Goal: Task Accomplishment & Management: Use online tool/utility

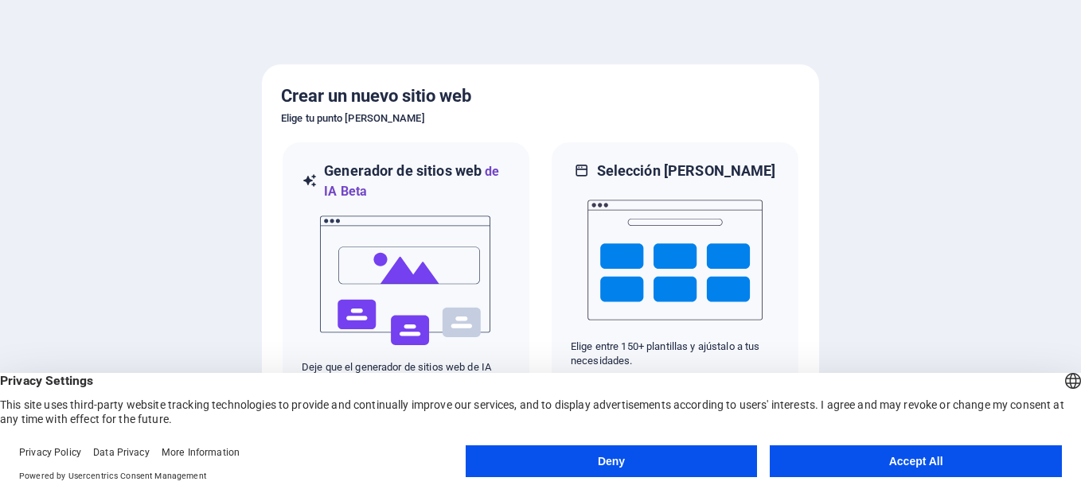
click at [895, 466] on button "Accept All" at bounding box center [916, 462] width 292 height 32
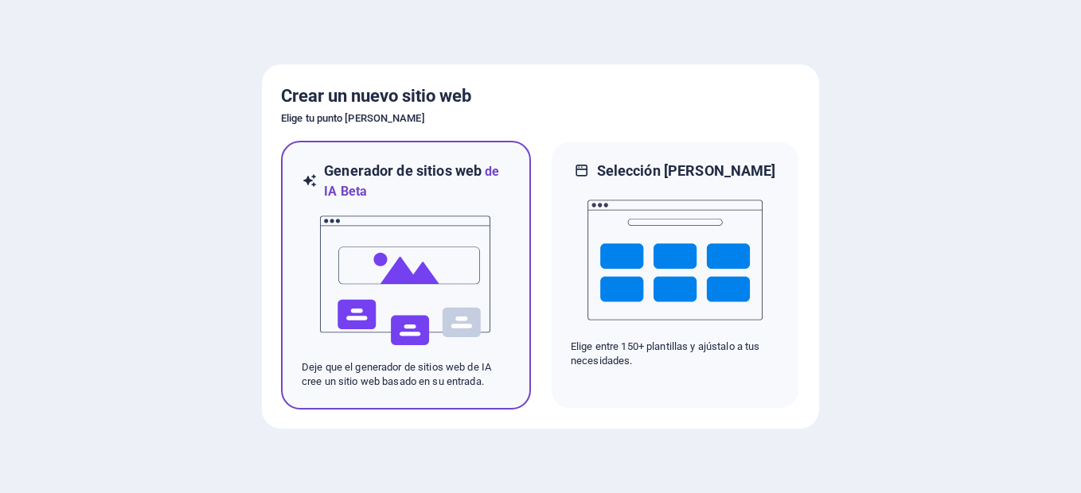
click at [397, 244] on img at bounding box center [405, 280] width 175 height 159
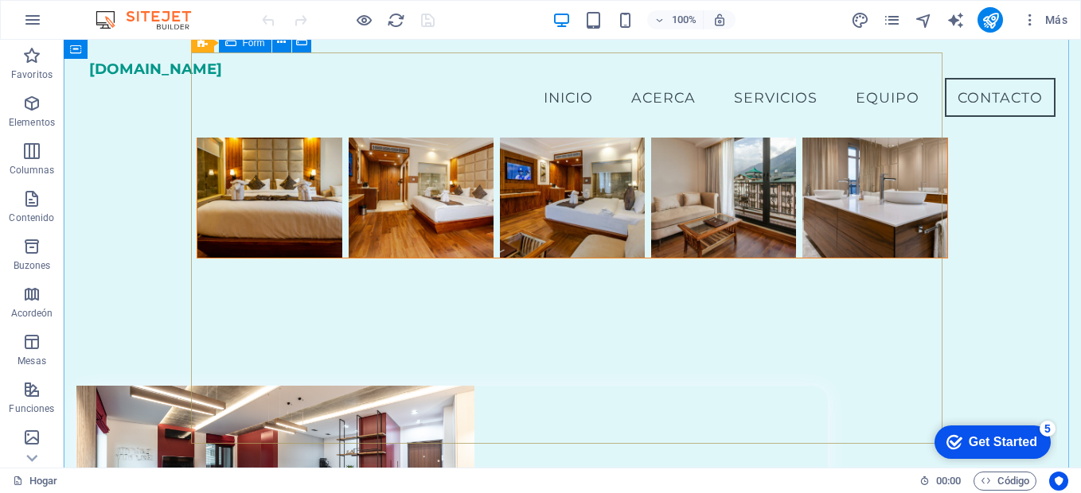
scroll to position [7103, 0]
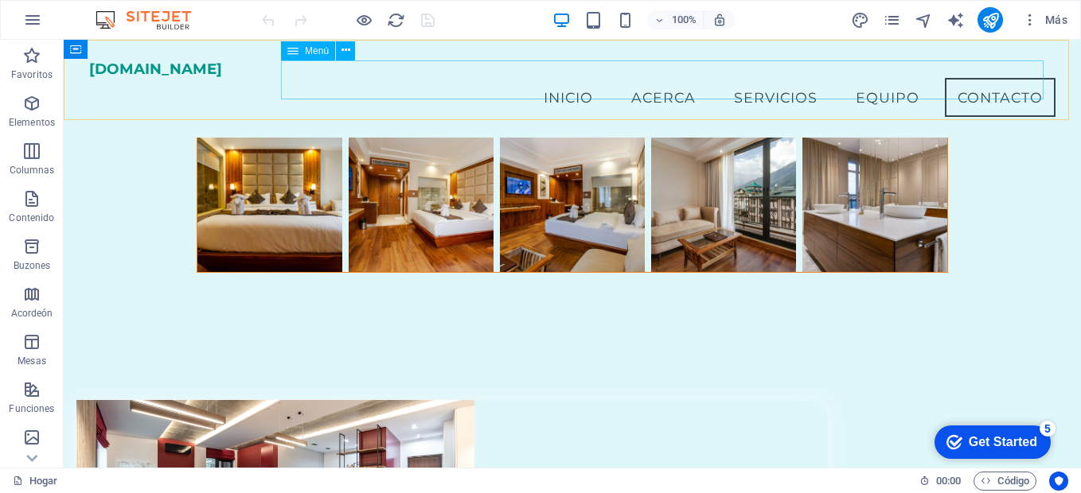
click at [542, 80] on nav "Inicio Acerca Servicios Equipo Contacto" at bounding box center [572, 98] width 966 height 40
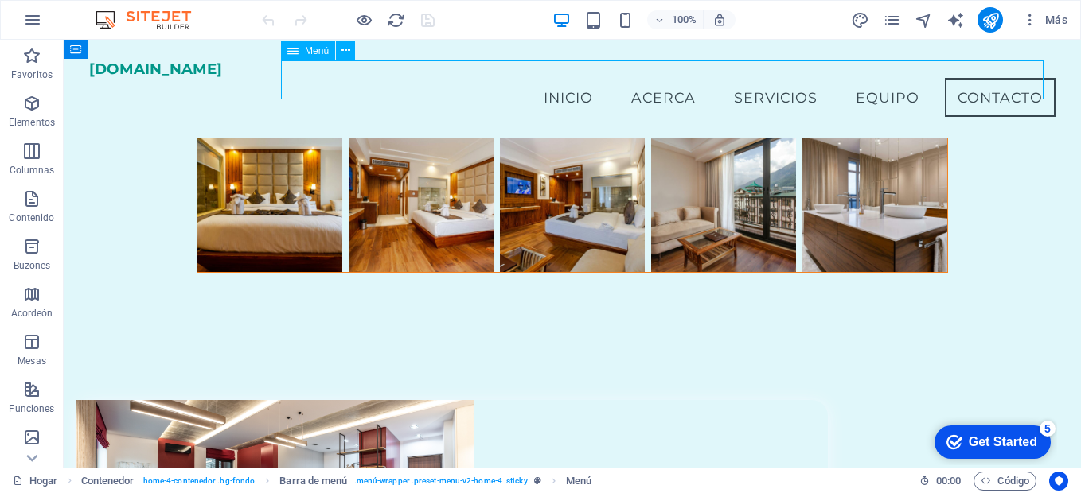
click at [562, 80] on nav "Inicio Acerca Servicios Equipo Contacto" at bounding box center [572, 98] width 966 height 40
click at [30, 107] on icon "button" at bounding box center [31, 103] width 19 height 19
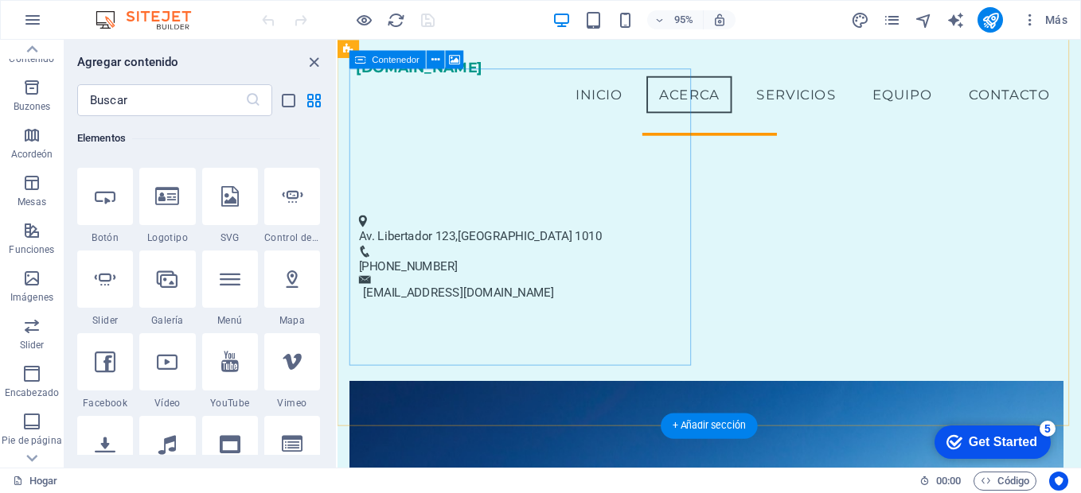
scroll to position [317, 0]
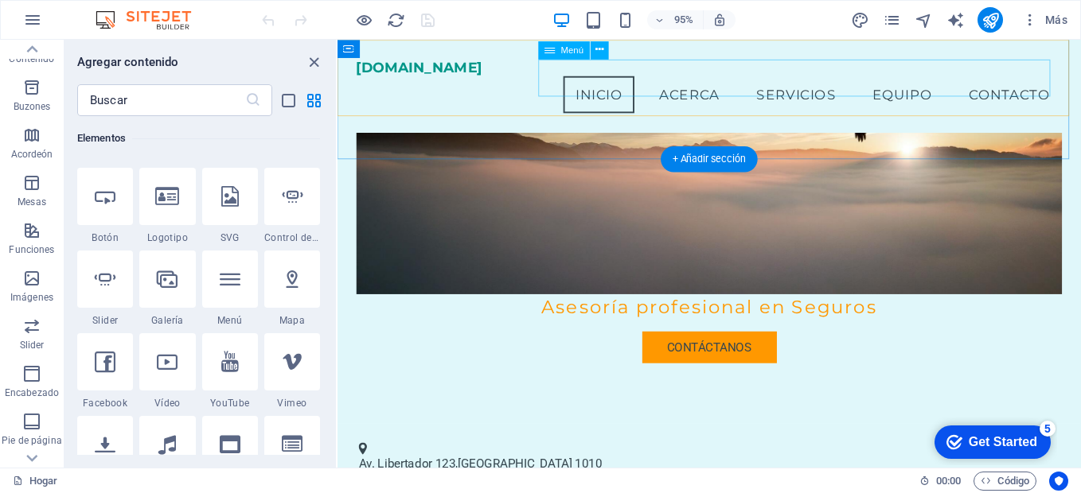
click at [809, 84] on nav "Inicio Acerca Servicios Equipo Contacto" at bounding box center [728, 98] width 743 height 40
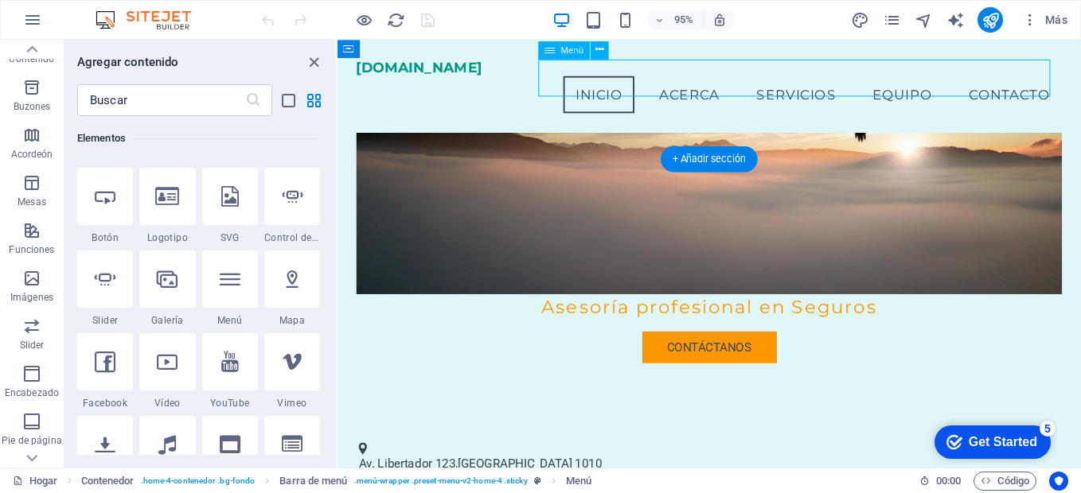
click at [912, 85] on nav "Inicio Acerca Servicios Equipo Contacto" at bounding box center [728, 98] width 743 height 40
click at [1037, 78] on nav "Inicio Acerca Servicios Equipo Contacto" at bounding box center [728, 98] width 743 height 40
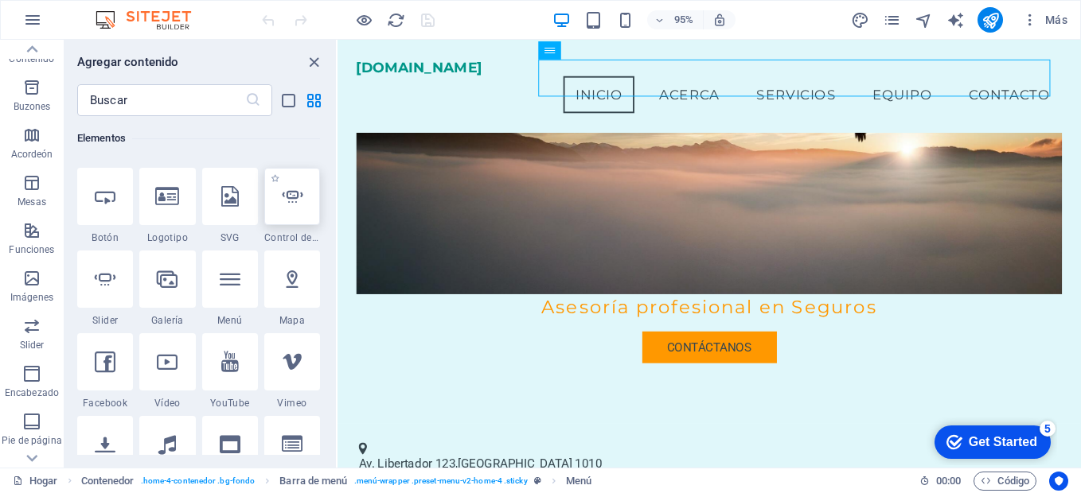
click at [272, 197] on div at bounding box center [292, 196] width 56 height 57
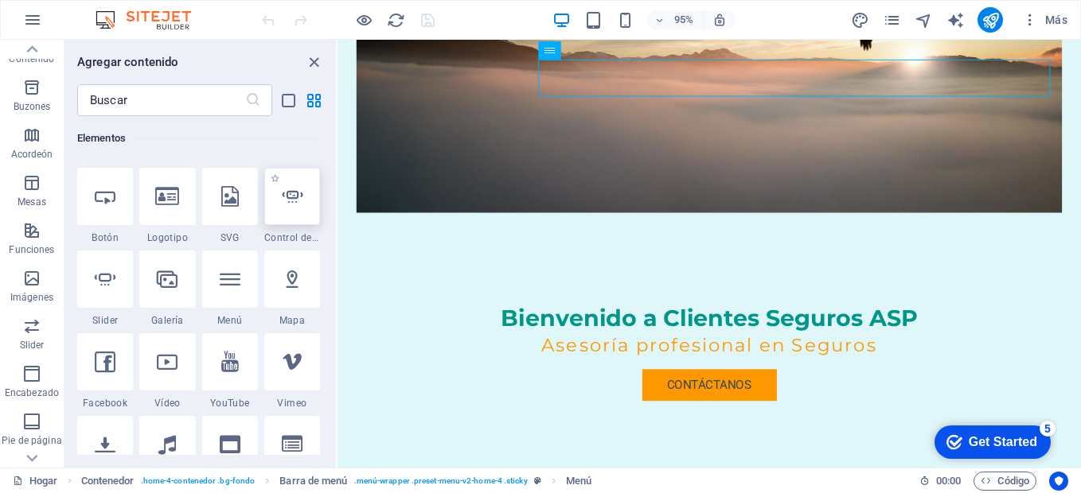
select select "ms"
select select "s"
select select "progressive"
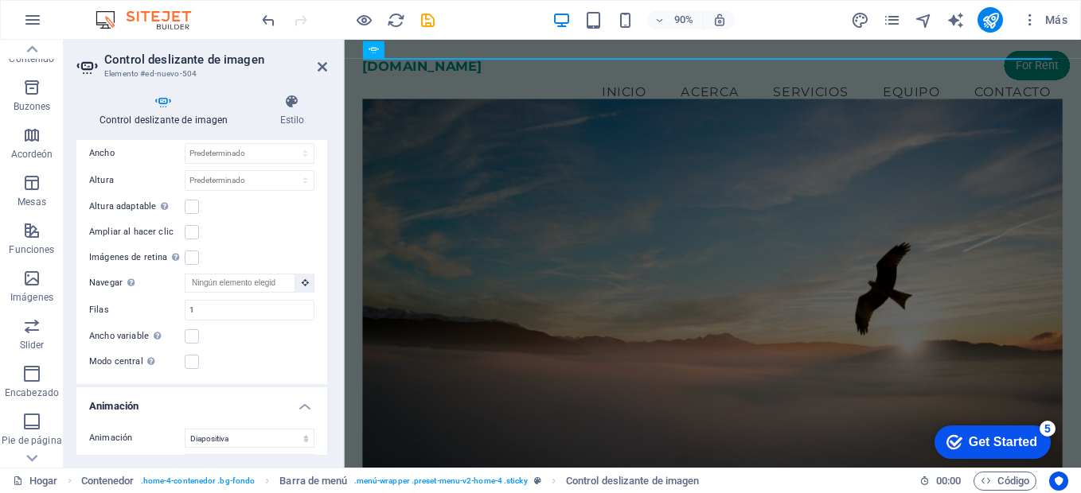
scroll to position [0, 0]
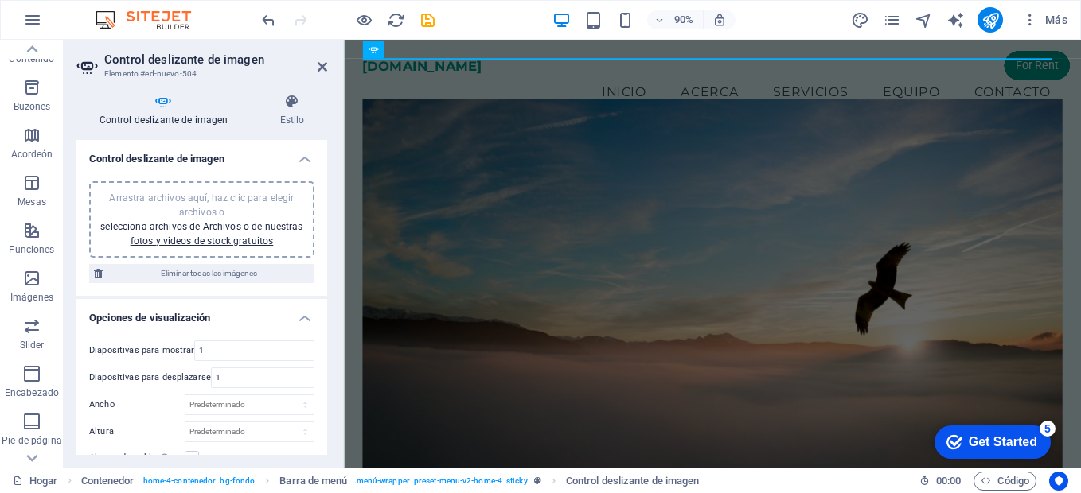
click at [222, 217] on span "Arrastra archivos aquí, haz clic para elegir archivos o selecciona archivos de …" at bounding box center [201, 220] width 202 height 54
click at [292, 98] on icon at bounding box center [292, 102] width 70 height 16
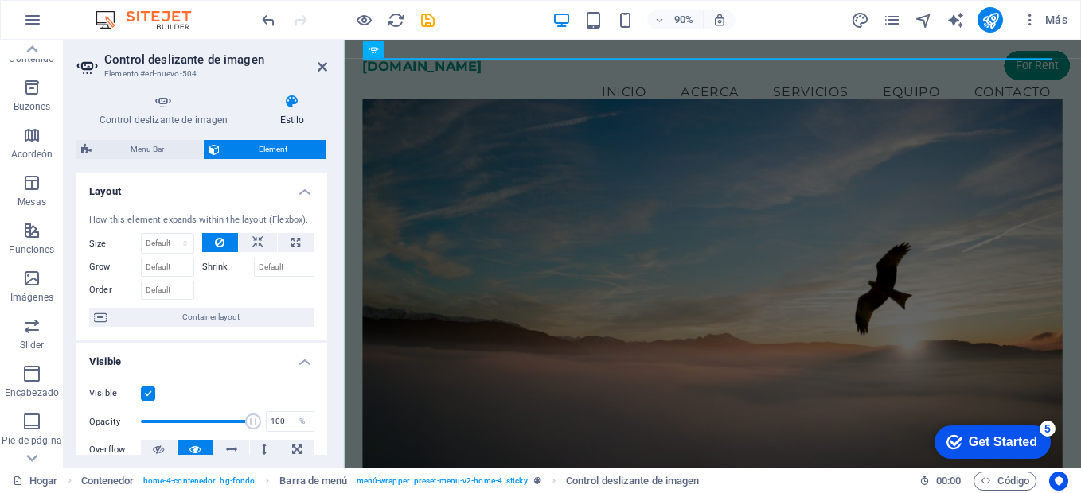
click at [292, 98] on icon at bounding box center [292, 102] width 70 height 16
click at [851, 18] on icon "diseño" at bounding box center [860, 20] width 18 height 18
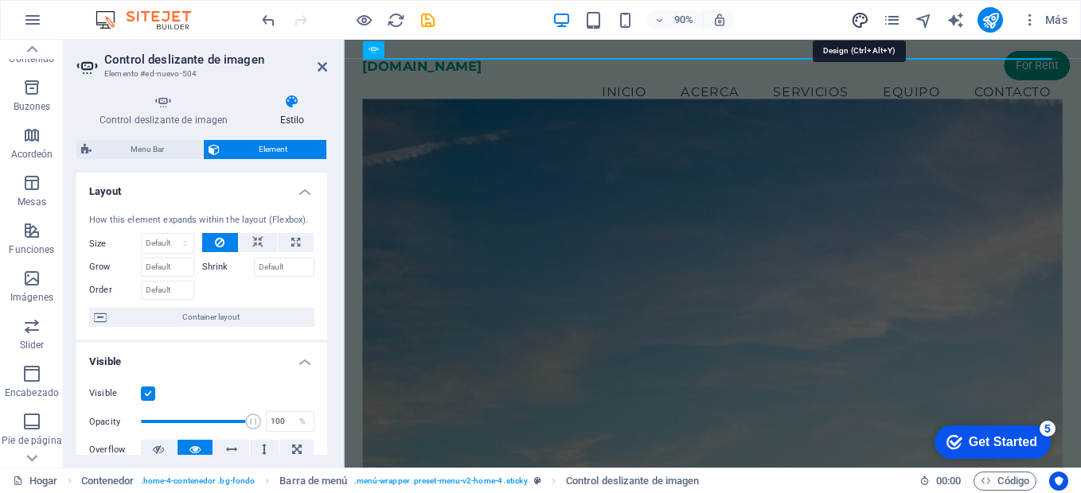
select select "px"
select select "200"
select select "px"
select select "ease-in-out"
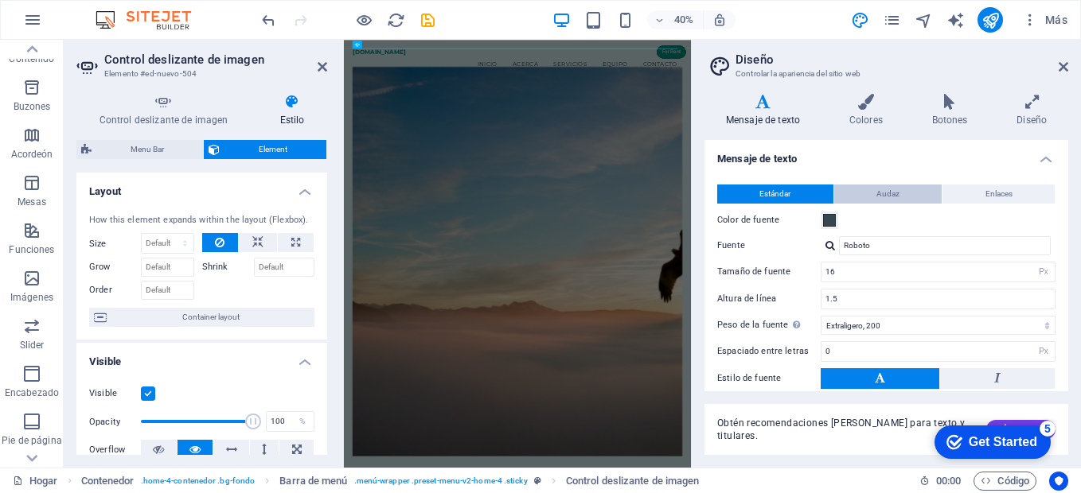
click at [884, 193] on span "Audaz" at bounding box center [887, 194] width 23 height 19
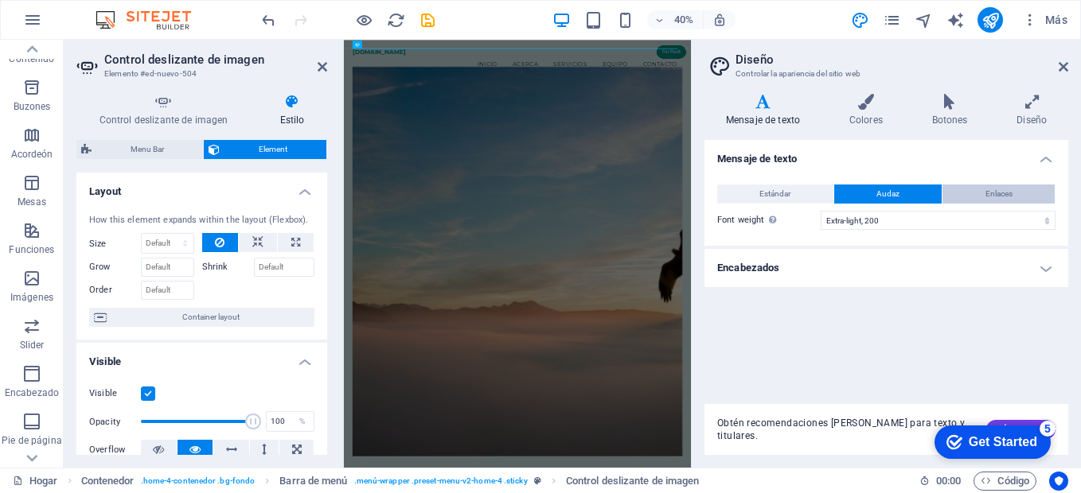
click at [996, 193] on span "Enlaces" at bounding box center [998, 194] width 27 height 19
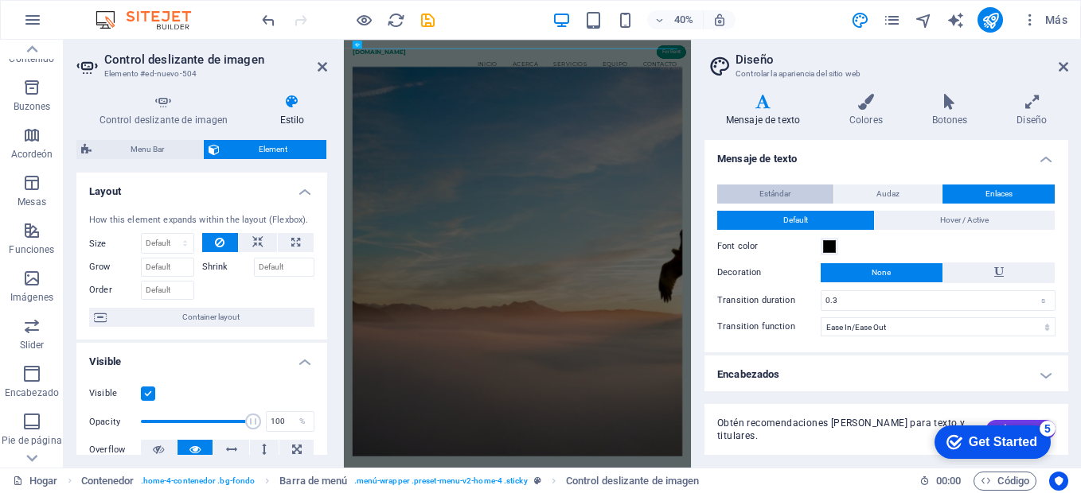
click at [763, 196] on span "Estándar" at bounding box center [774, 194] width 31 height 19
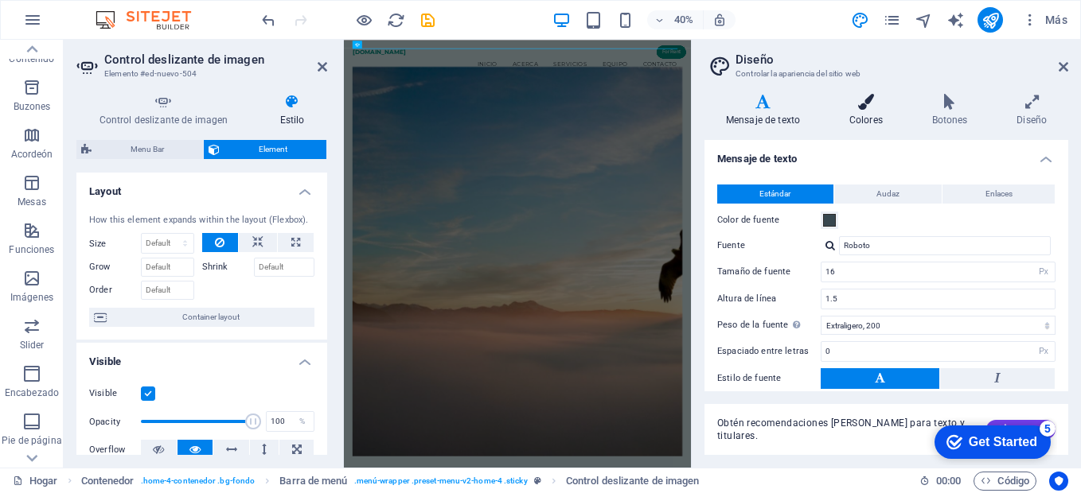
click at [863, 114] on h4 "Colores" at bounding box center [869, 110] width 83 height 33
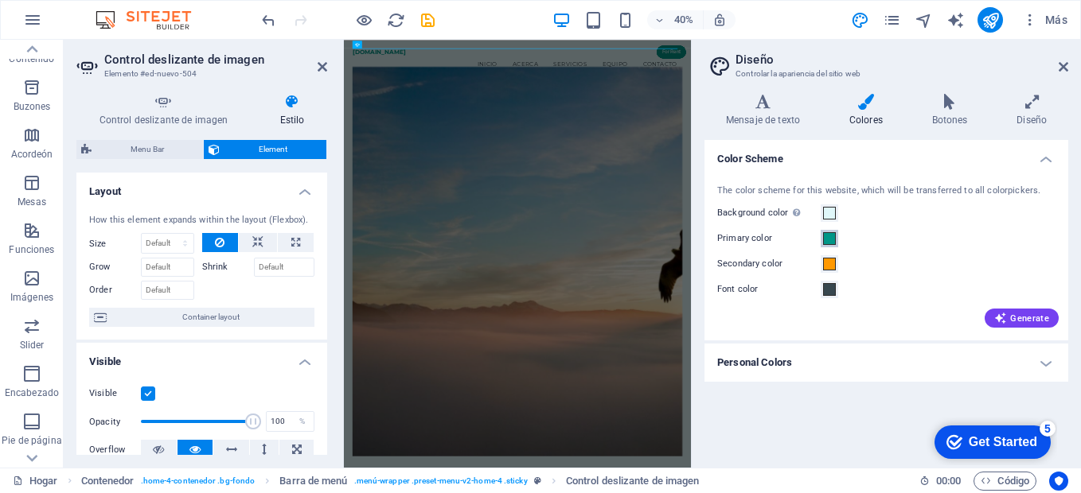
click at [832, 241] on span at bounding box center [829, 238] width 13 height 13
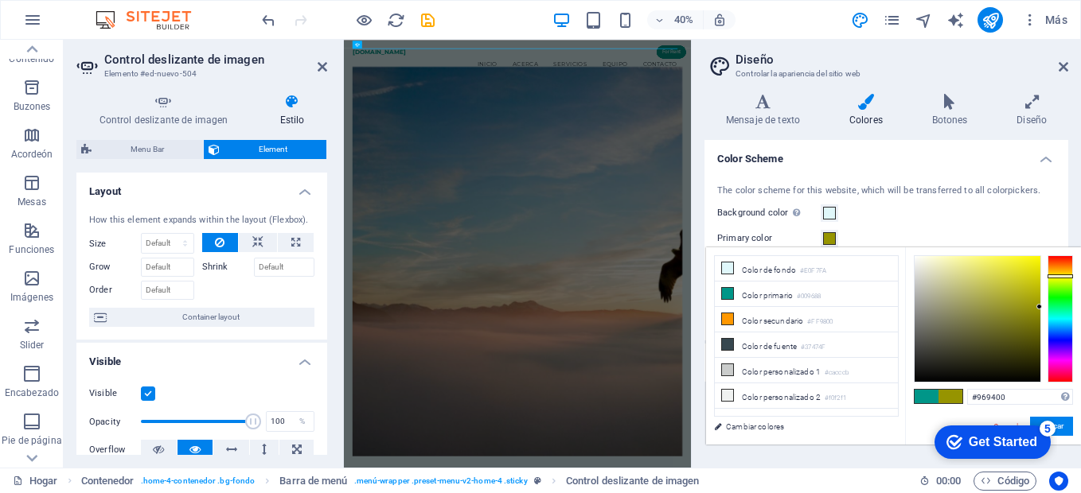
click at [1060, 276] on div at bounding box center [1059, 318] width 25 height 127
click at [1054, 279] on div at bounding box center [1059, 318] width 25 height 127
click at [972, 259] on div at bounding box center [977, 319] width 126 height 126
click at [940, 263] on div at bounding box center [977, 319] width 126 height 126
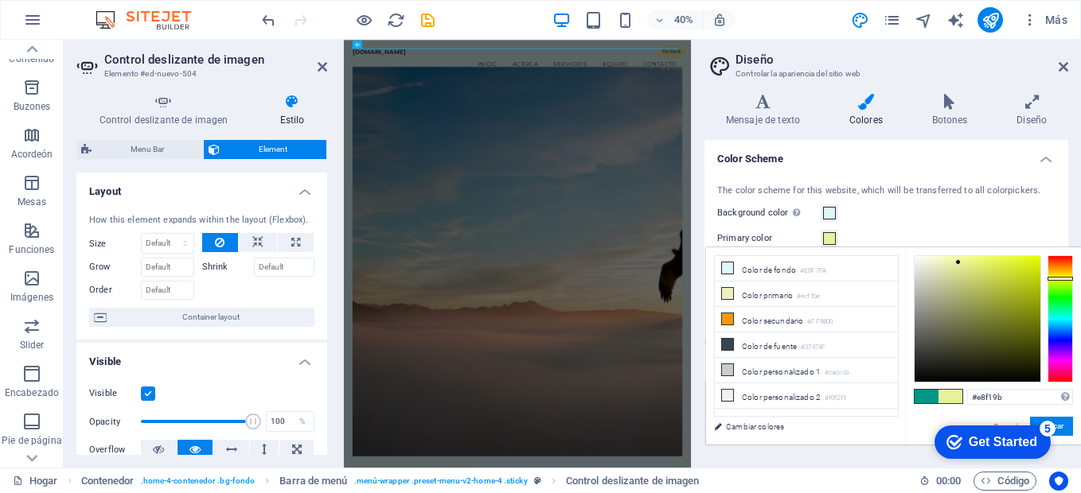
click at [958, 263] on div at bounding box center [977, 319] width 126 height 126
click at [985, 271] on div at bounding box center [977, 319] width 126 height 126
type input "#b1bb51"
click at [985, 289] on div at bounding box center [977, 319] width 126 height 126
click at [1069, 427] on button "Aplicar" at bounding box center [1051, 426] width 43 height 19
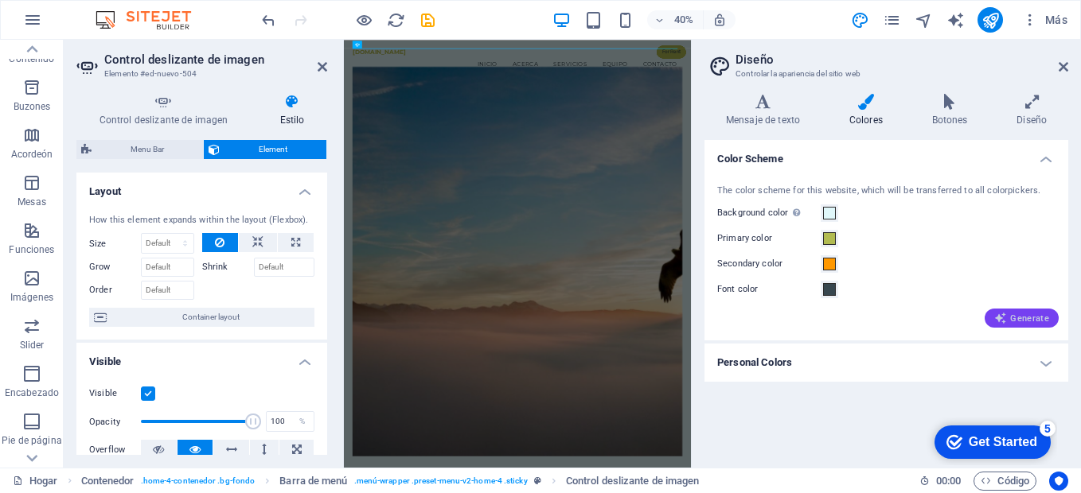
click at [1016, 325] on span "Generate" at bounding box center [1021, 318] width 55 height 13
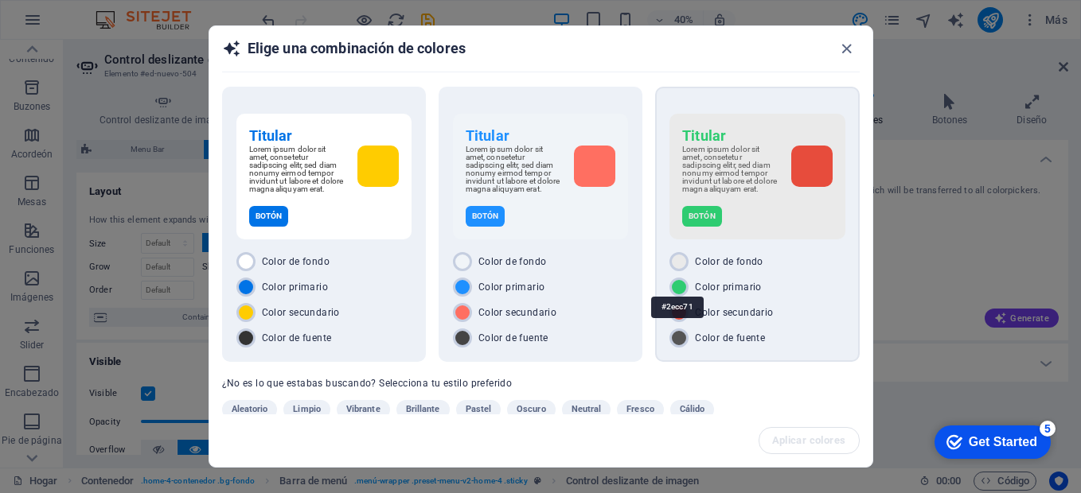
click at [680, 289] on div "#2ecc71" at bounding box center [677, 308] width 53 height 44
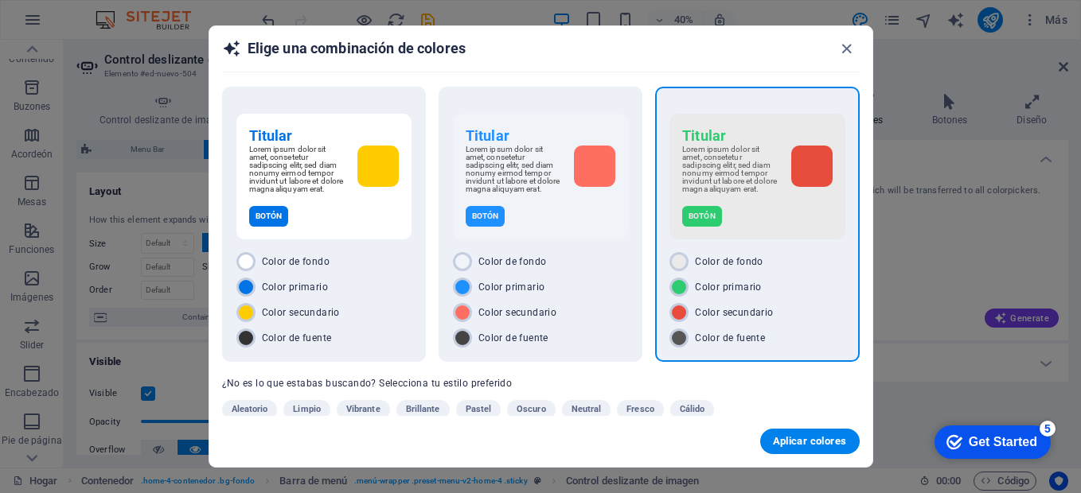
click at [715, 286] on span "Color primario" at bounding box center [728, 287] width 67 height 13
click at [680, 286] on div "#2ecc71" at bounding box center [677, 308] width 53 height 44
click at [532, 408] on span "Oscuro" at bounding box center [530, 409] width 29 height 19
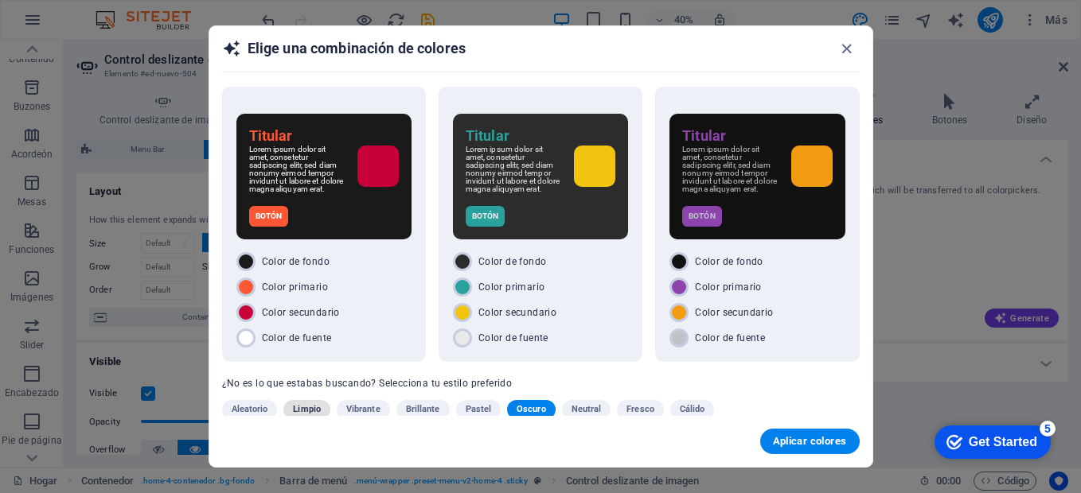
click at [302, 405] on span "Limpio" at bounding box center [307, 409] width 28 height 19
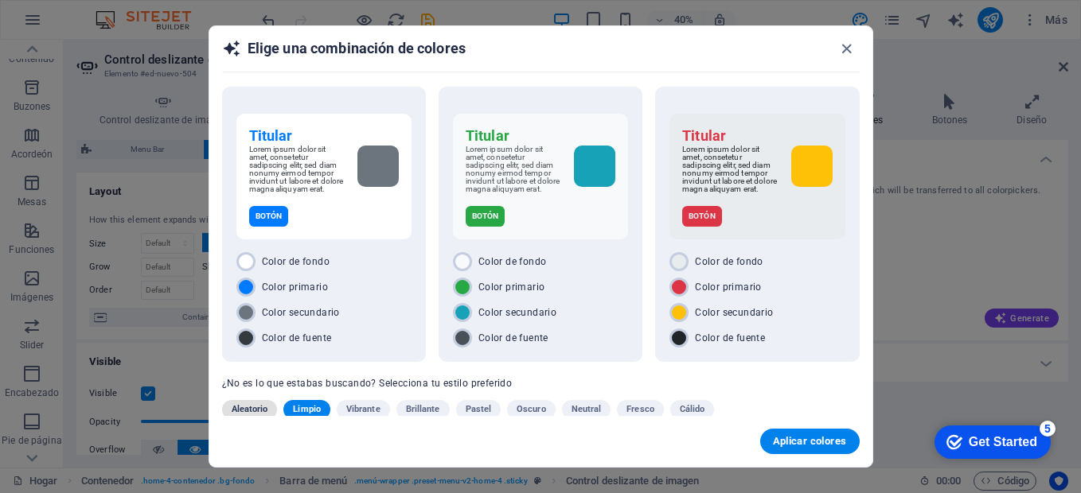
click at [244, 407] on span "Aleatorio" at bounding box center [250, 409] width 37 height 19
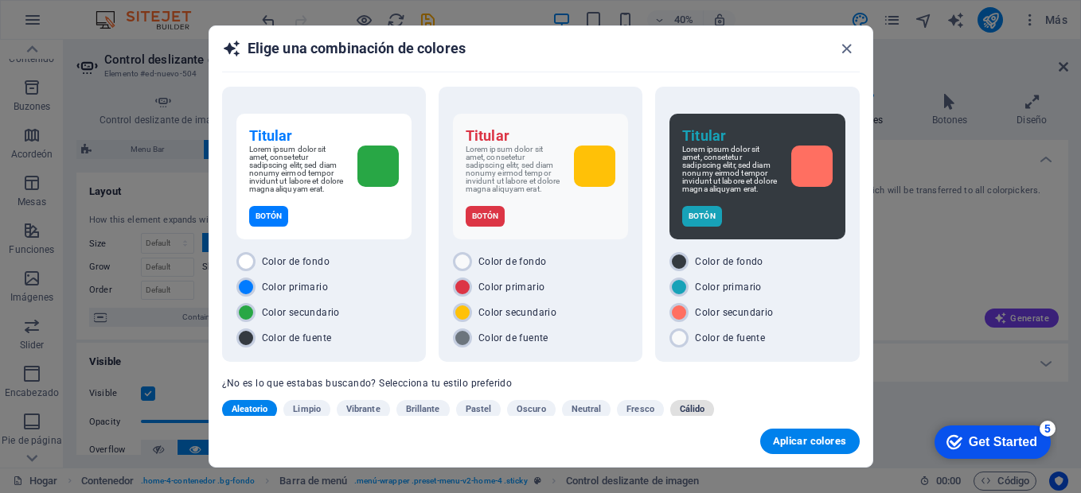
click at [695, 413] on span "Cálido" at bounding box center [692, 409] width 25 height 19
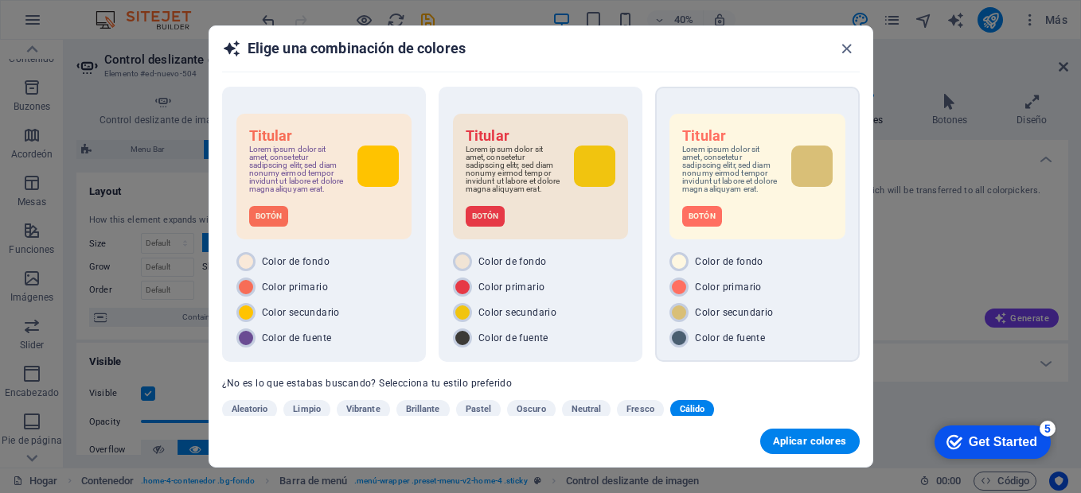
click at [774, 274] on div "Color de fondo Color primario Color secundario Color de fuente" at bounding box center [756, 299] width 175 height 95
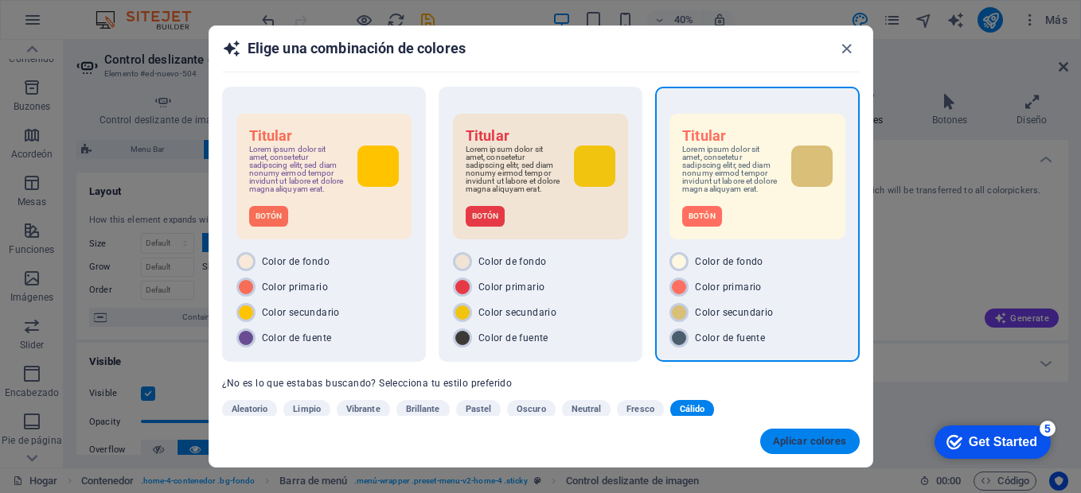
click at [802, 446] on span "Aplicar colores" at bounding box center [810, 441] width 74 height 13
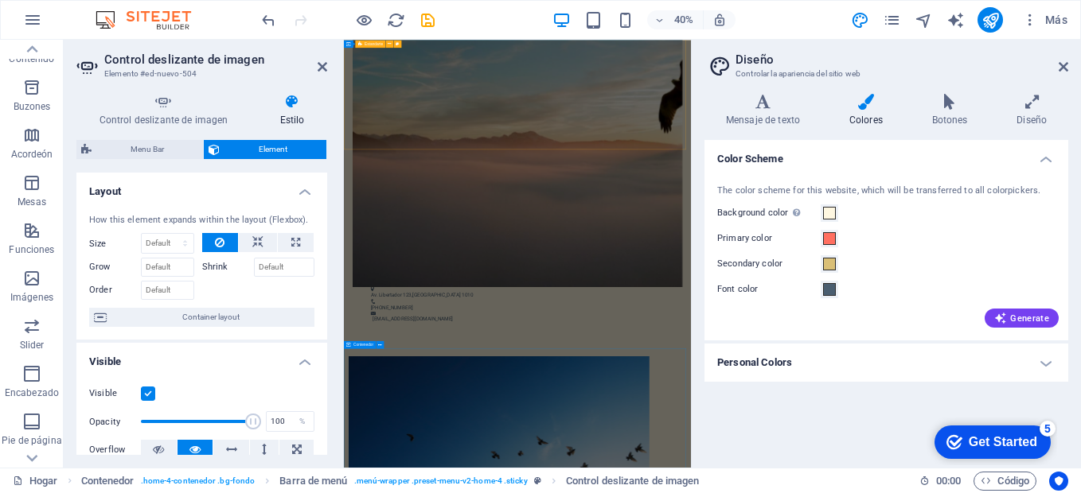
scroll to position [716, 0]
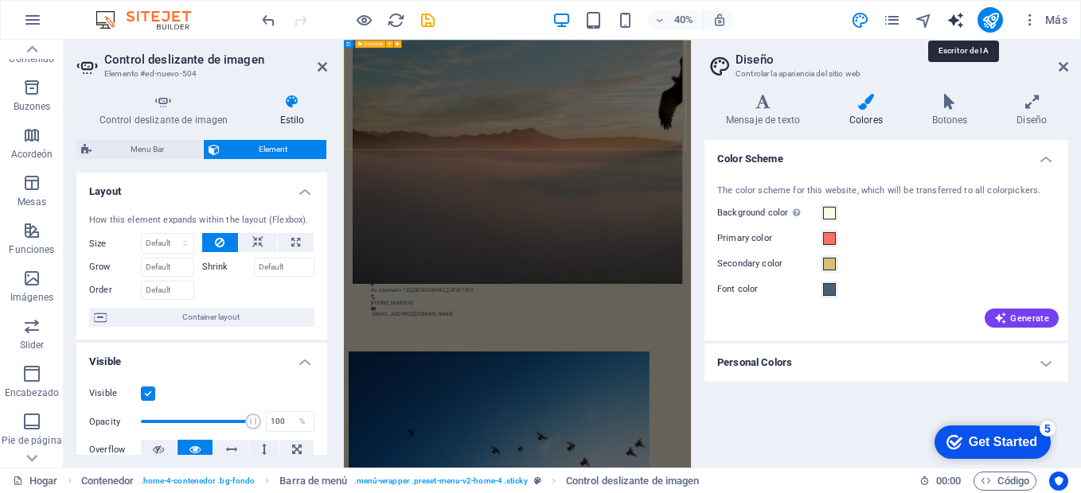
click at [957, 19] on icon "text_generator" at bounding box center [955, 20] width 18 height 18
select select "English"
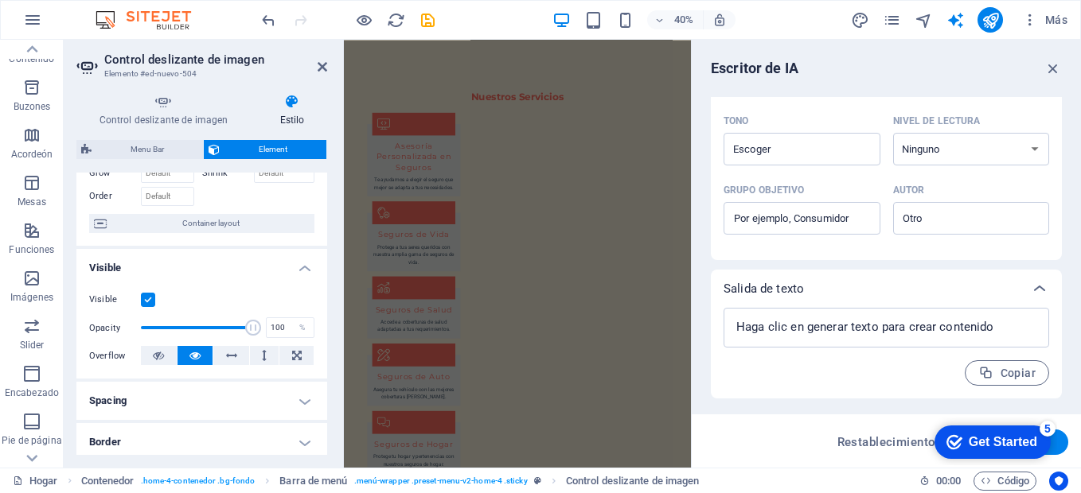
scroll to position [390, 0]
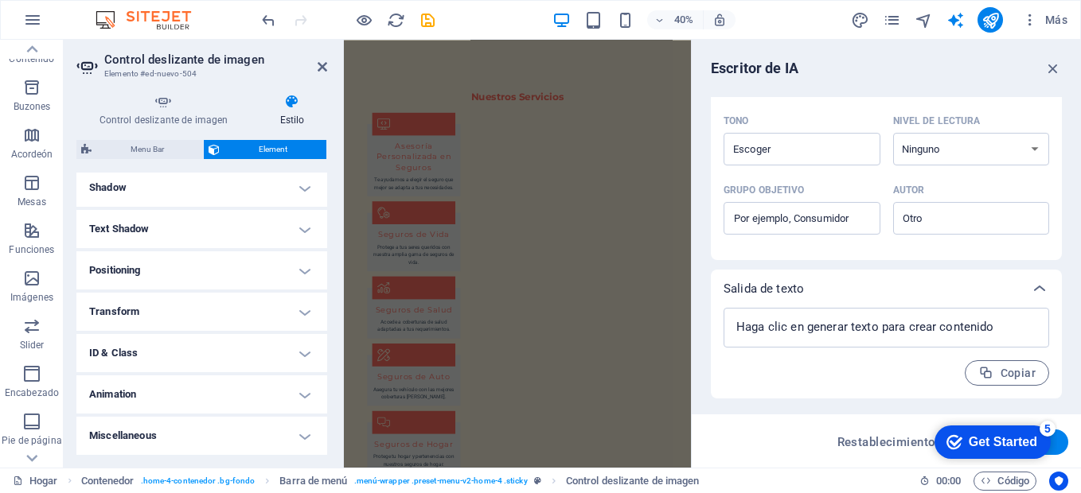
click at [302, 312] on h4 "Transform" at bounding box center [201, 312] width 251 height 38
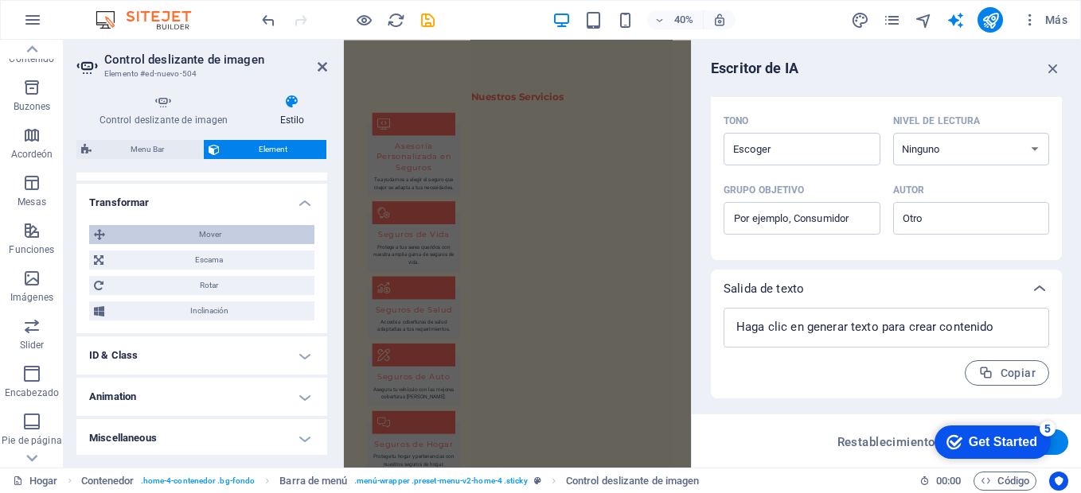
scroll to position [501, 0]
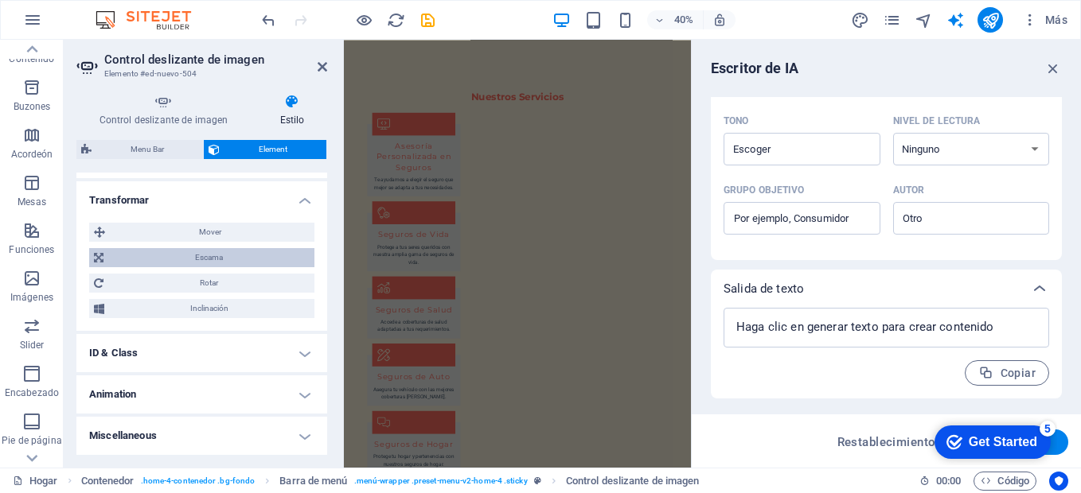
click at [213, 253] on span "Escama" at bounding box center [208, 257] width 201 height 19
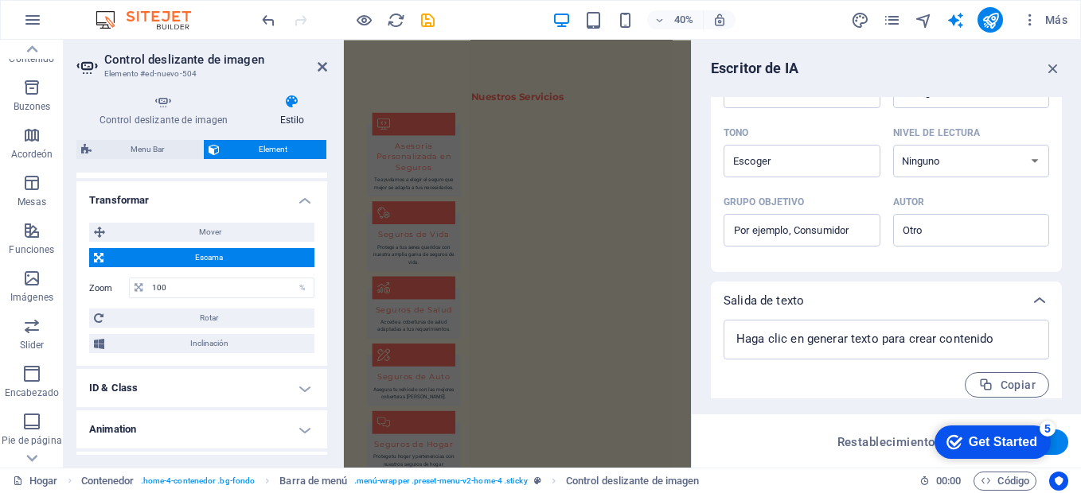
scroll to position [427, 0]
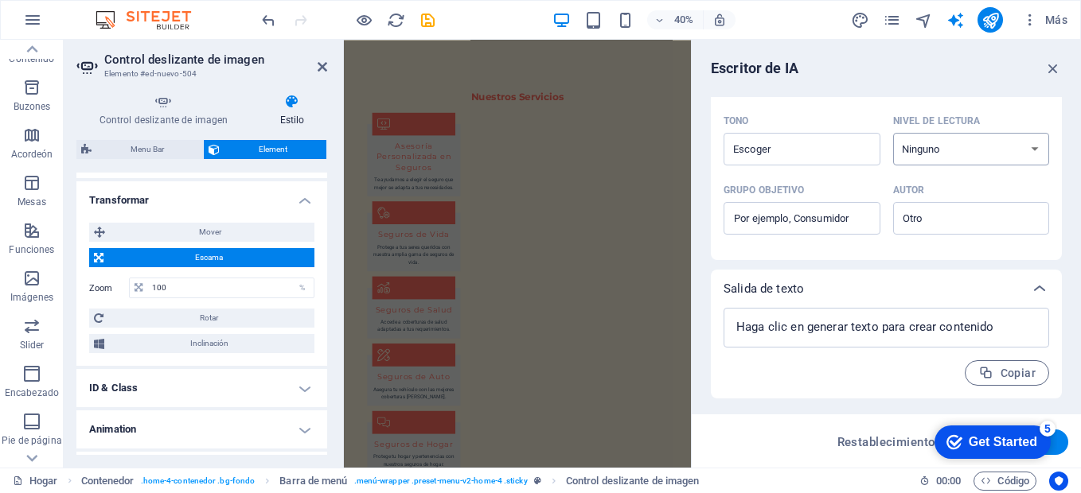
click at [1026, 145] on select "Ninguno Académico Adulto Adolescente Niño" at bounding box center [971, 149] width 157 height 33
select select "Academic"
click at [893, 133] on select "Ninguno Académico Adulto Adolescente Niño" at bounding box center [971, 149] width 157 height 33
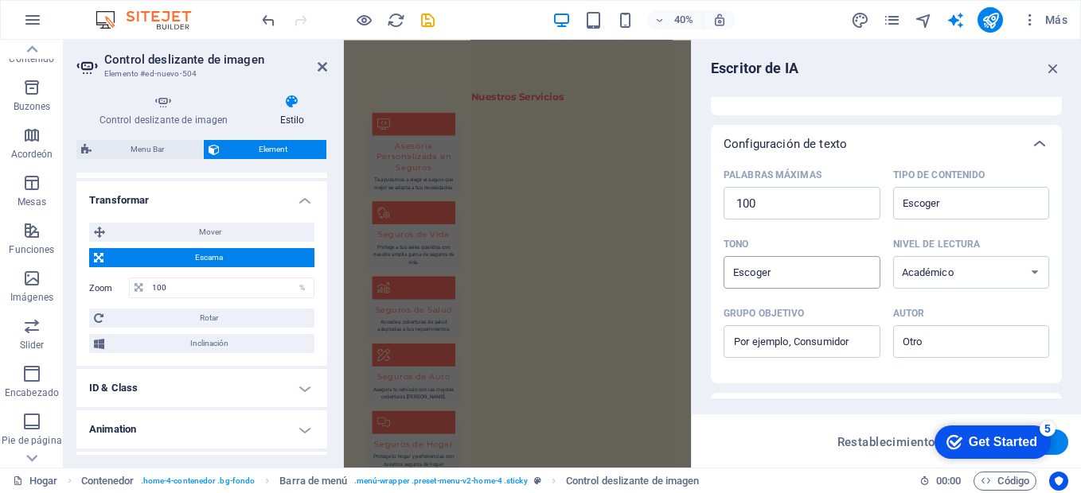
scroll to position [267, 0]
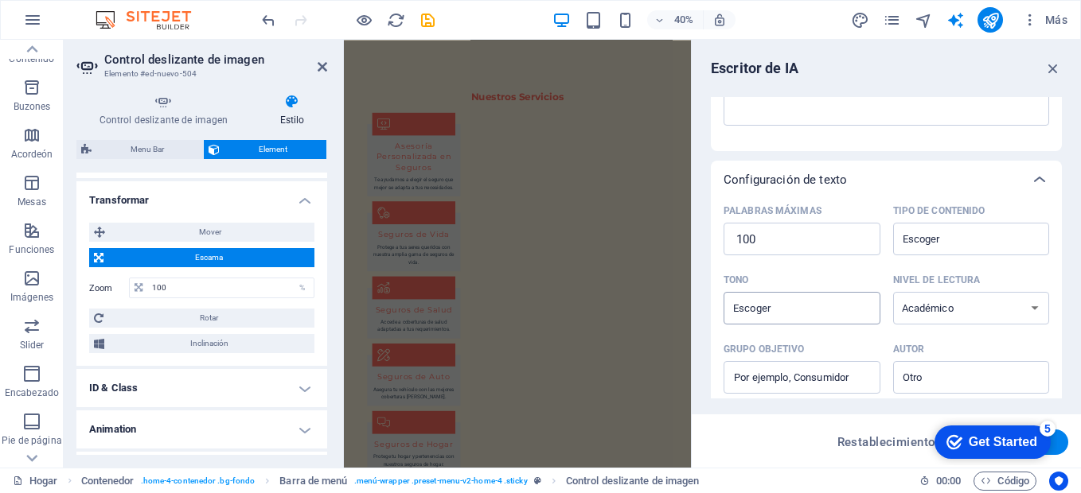
click at [811, 302] on input "Tono ​" at bounding box center [788, 308] width 121 height 23
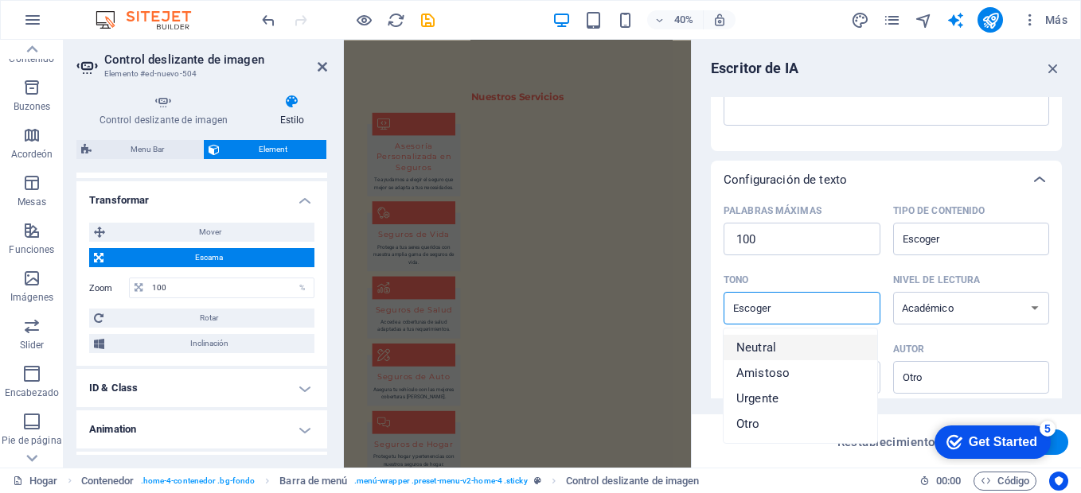
click at [762, 348] on span "Neutral" at bounding box center [756, 348] width 40 height 16
type input "Neutral"
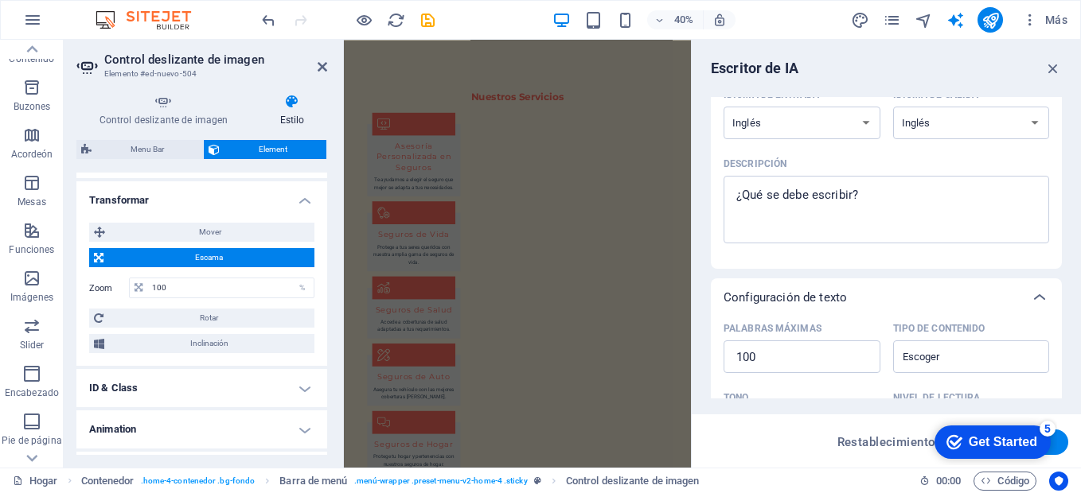
scroll to position [159, 0]
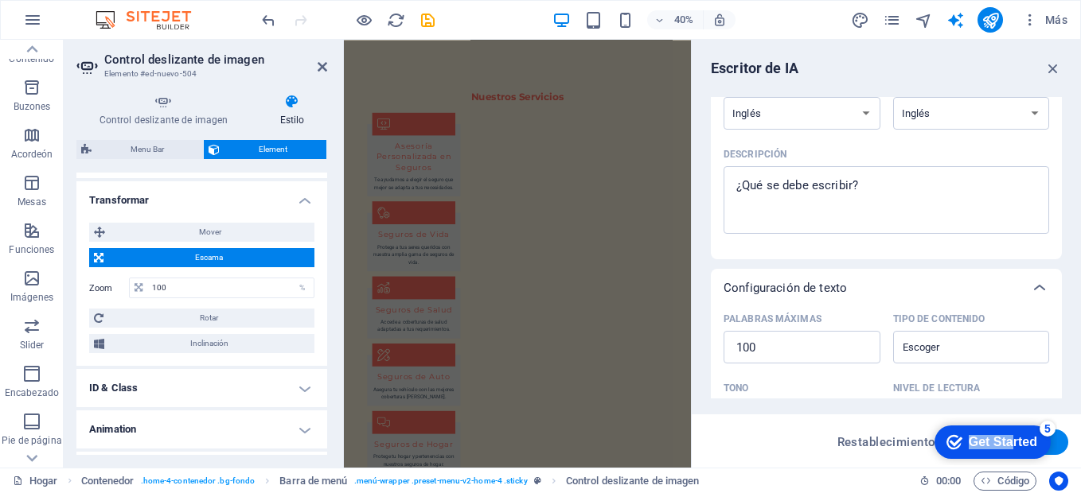
drag, startPoint x: 1009, startPoint y: 433, endPoint x: 1795, endPoint y: 850, distance: 890.0
click html "checkmark Get Started 5 First Steps in the Editor Let's guide you through the t…"
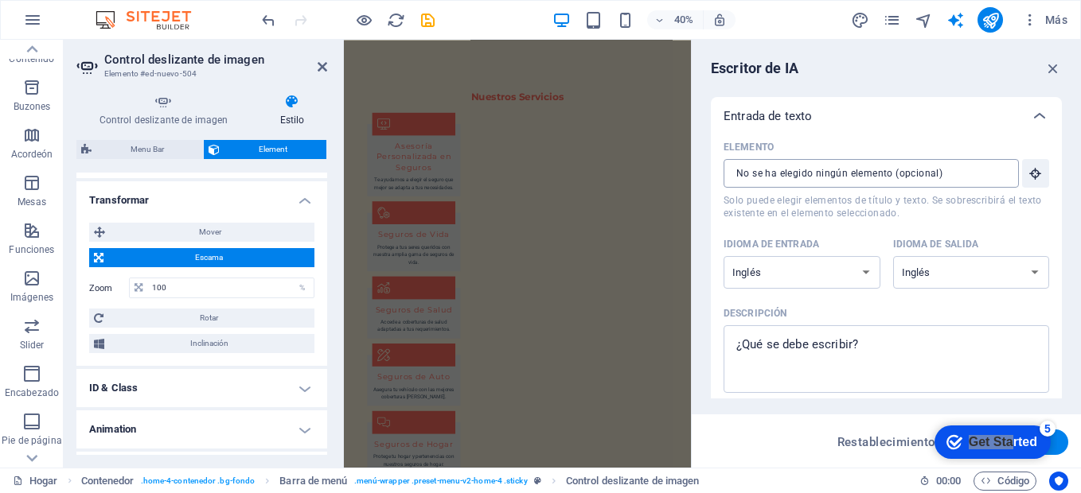
click at [925, 180] on input "Elemento ​ Solo puede elegir elementos de título y texto. Se sobrescribirá el t…" at bounding box center [865, 173] width 284 height 29
click at [966, 175] on input "Elemento ​ Solo puede elegir elementos de título y texto. Se sobrescribirá el t…" at bounding box center [865, 173] width 284 height 29
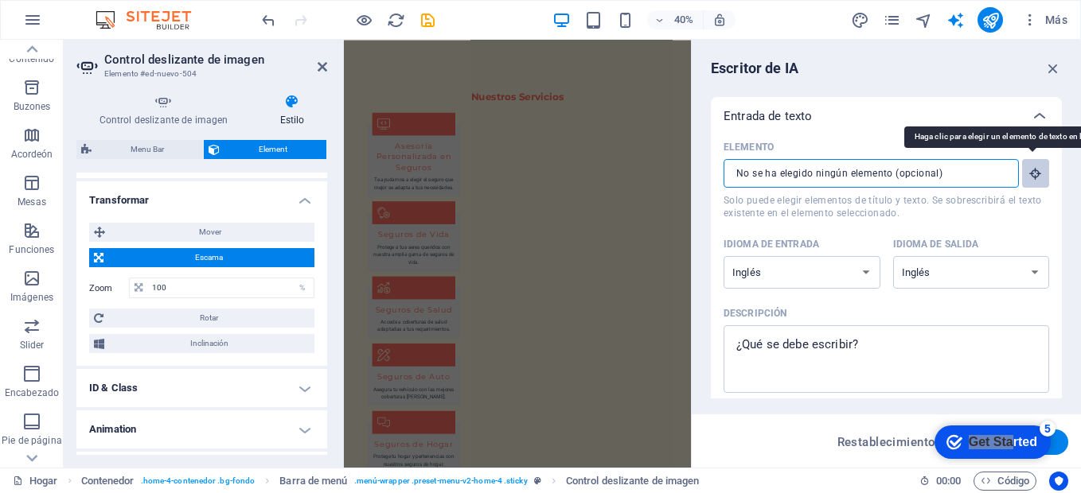
click at [1031, 175] on icon "button" at bounding box center [1035, 173] width 14 height 14
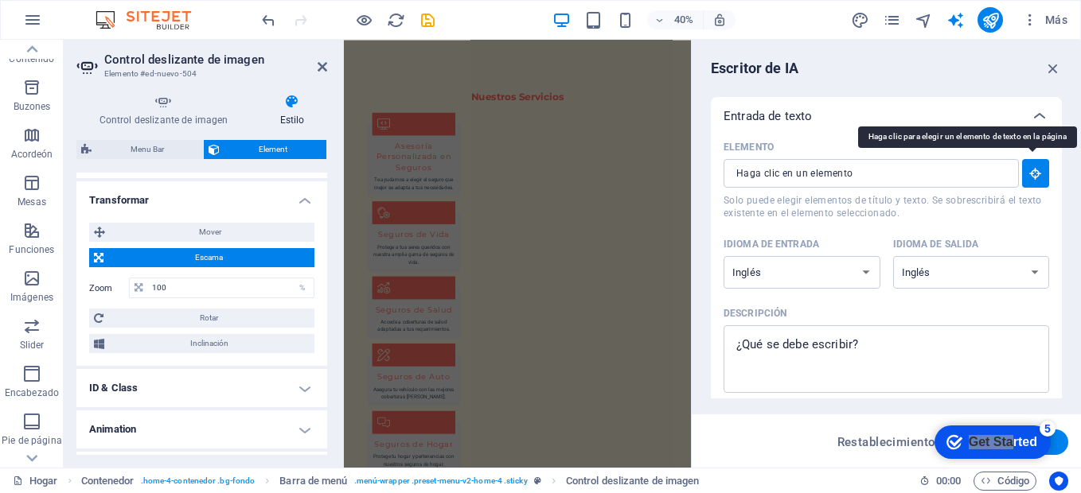
click at [1031, 175] on icon "button" at bounding box center [1035, 173] width 14 height 14
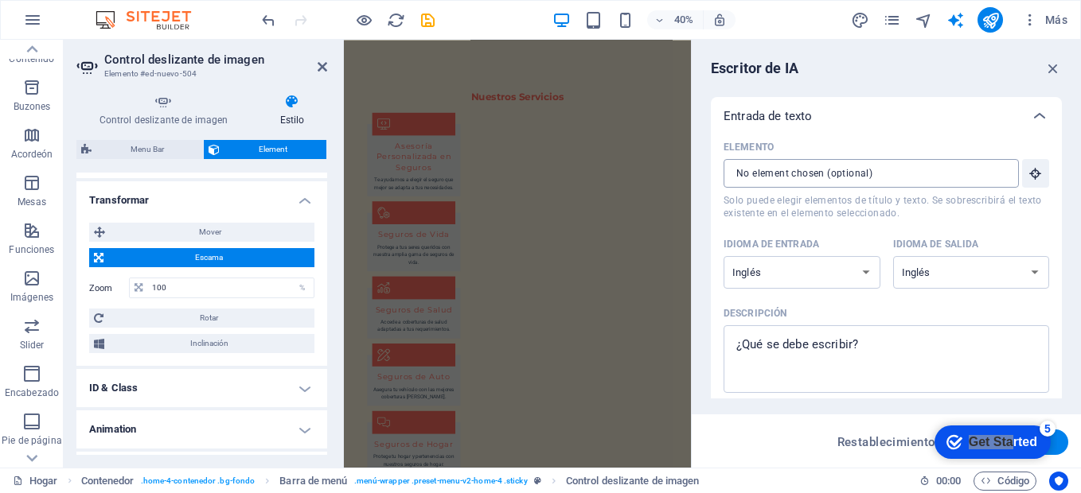
click at [834, 178] on input "Elemento ​ Solo puede elegir elementos de título y texto. Se sobrescribirá el t…" at bounding box center [865, 173] width 284 height 29
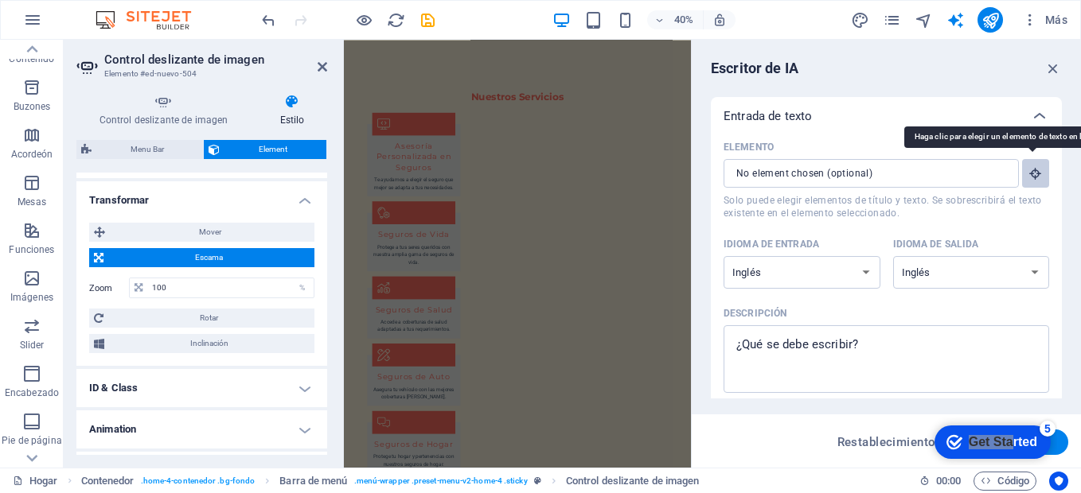
click at [1034, 173] on icon "button" at bounding box center [1035, 173] width 14 height 14
click at [1029, 181] on button "Elemento ​ Solo puede elegir elementos de título y texto. Se sobrescribirá el t…" at bounding box center [1035, 173] width 27 height 29
click at [1035, 170] on icon "button" at bounding box center [1035, 173] width 14 height 14
click at [1031, 174] on icon "button" at bounding box center [1035, 173] width 14 height 14
click at [1038, 172] on icon "button" at bounding box center [1035, 173] width 14 height 14
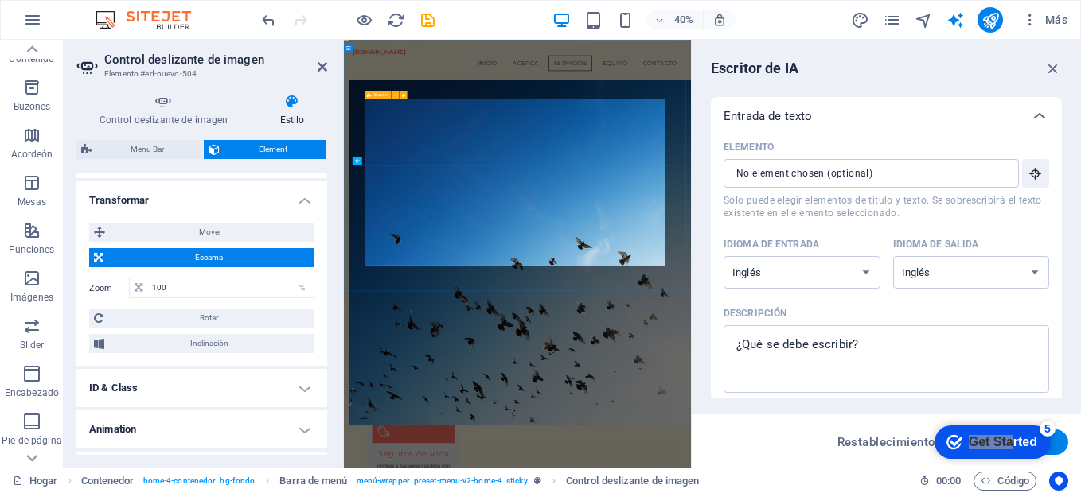
scroll to position [1352, 0]
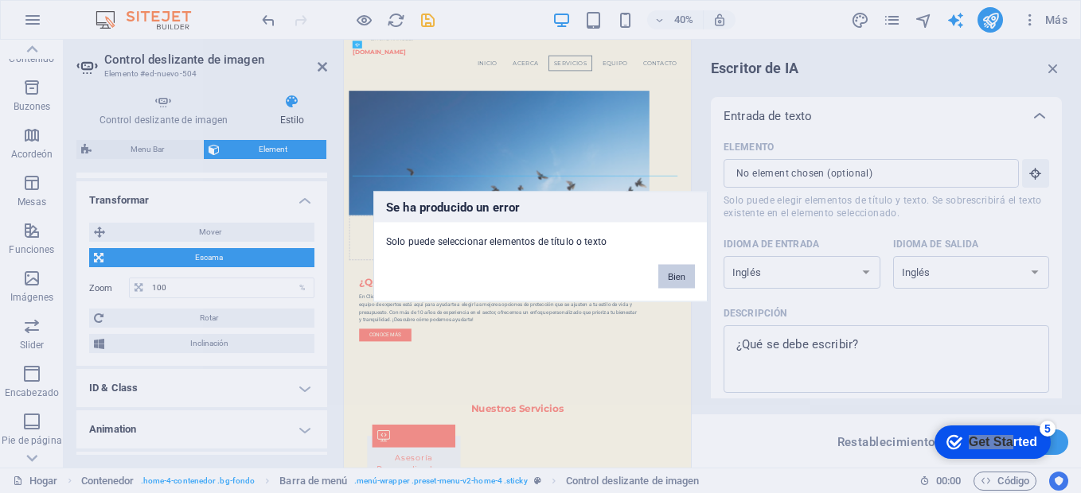
click at [674, 280] on button "Bien" at bounding box center [676, 277] width 37 height 24
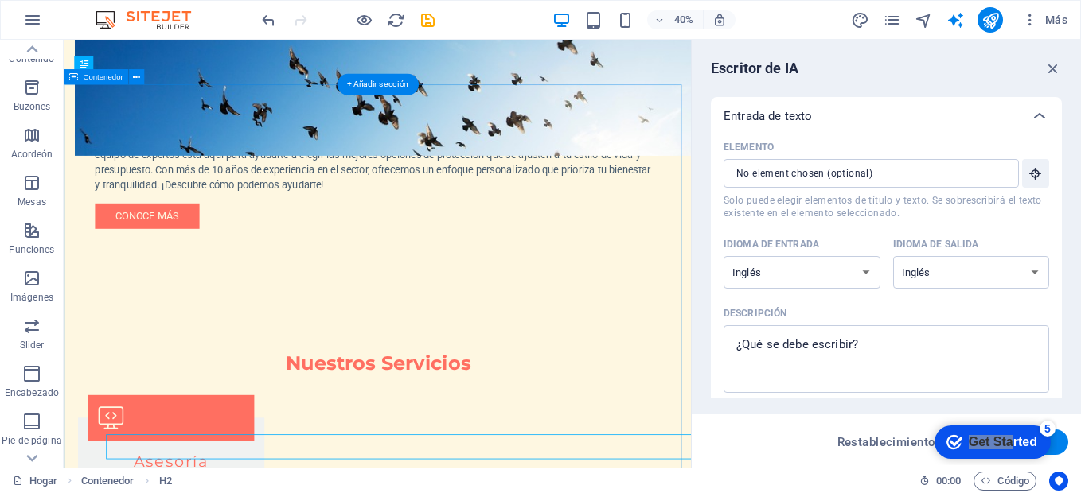
scroll to position [978, 0]
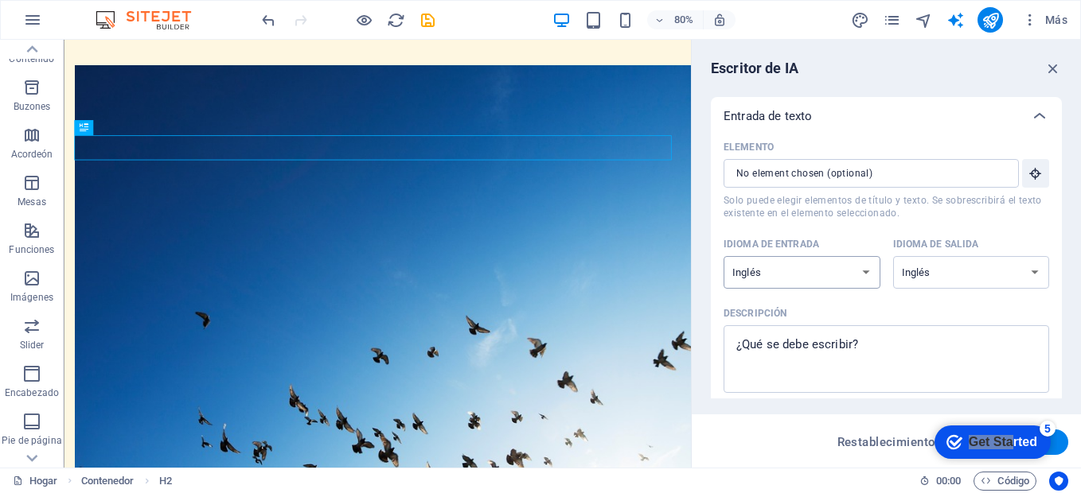
click at [864, 267] on select "Albanés Árabe [PERSON_NAME] Azerbaiyano [PERSON_NAME] Bielorruso Bengalí Bhojpu…" at bounding box center [801, 272] width 157 height 33
click at [863, 273] on select "Albanés Árabe [PERSON_NAME] Azerbaiyano [PERSON_NAME] Bielorruso Bengalí Bhojpu…" at bounding box center [801, 272] width 157 height 33
select select "Spanish"
click at [723, 256] on select "Albanés Árabe [PERSON_NAME] Azerbaiyano [PERSON_NAME] Bielorruso Bengalí Bhojpu…" at bounding box center [801, 272] width 157 height 33
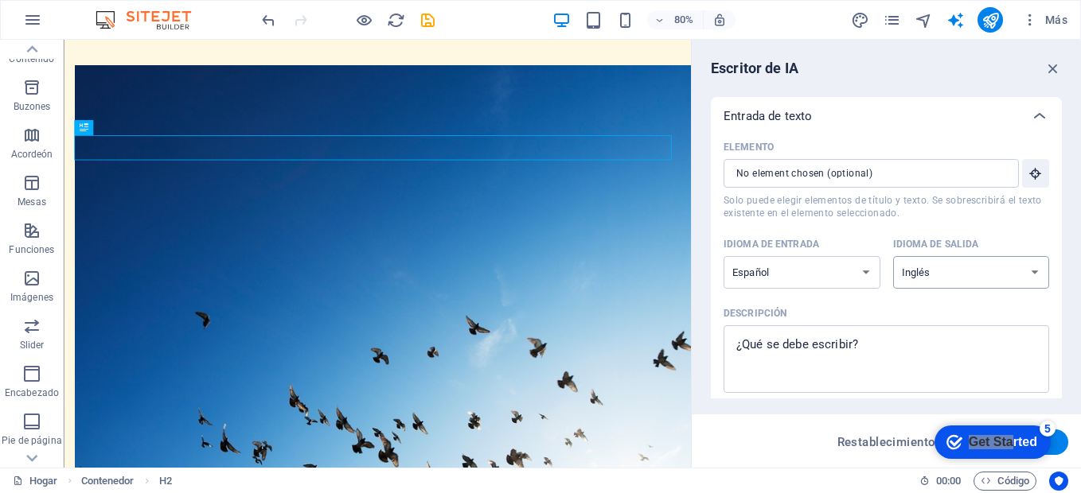
click at [989, 267] on select "Albanés Árabe [PERSON_NAME] Azerbaiyano [PERSON_NAME] Bielorruso Bengalí Bhojpu…" at bounding box center [971, 272] width 157 height 33
select select "Spanish"
click at [893, 256] on select "Albanés Árabe [PERSON_NAME] Azerbaiyano [PERSON_NAME] Bielorruso Bengalí Bhojpu…" at bounding box center [971, 272] width 157 height 33
click at [1063, 440] on button "Generar texto" at bounding box center [1012, 442] width 111 height 25
type textarea "x"
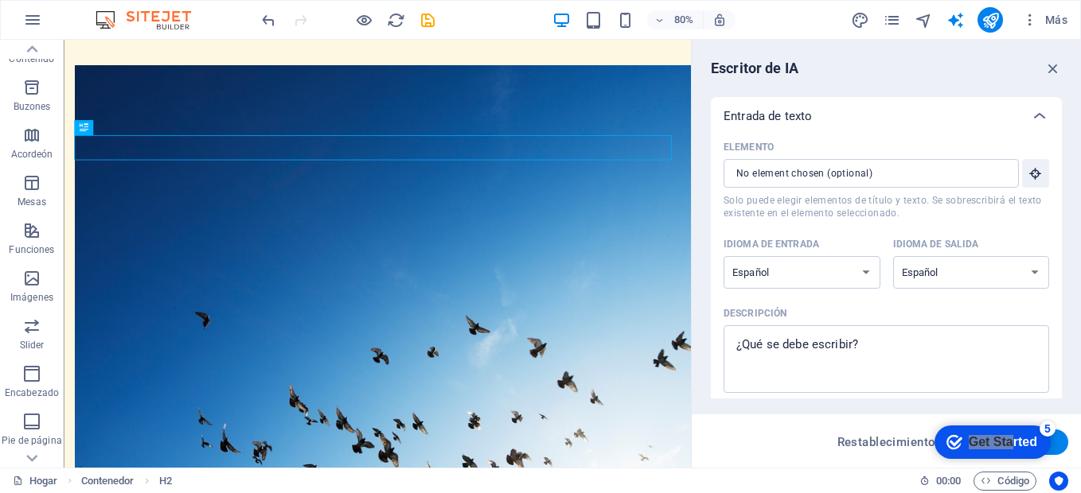
type textarea "x"
click at [816, 341] on textarea "Descripción x ​ Por favor, añade una descripción" at bounding box center [886, 359] width 310 height 52
type textarea "x"
click at [918, 173] on input "Elemento ​ Solo puede elegir elementos de título y texto. Se sobrescribirá el t…" at bounding box center [865, 173] width 284 height 29
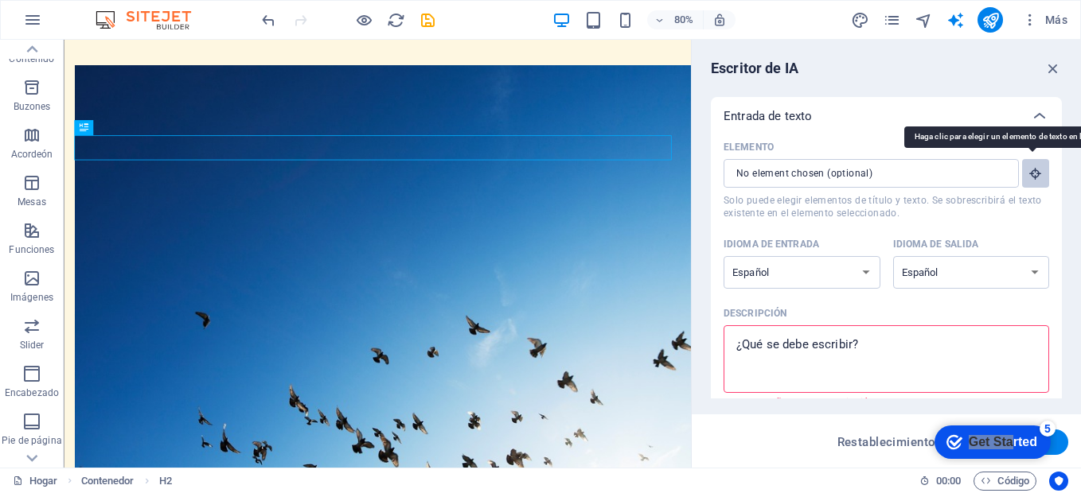
click at [1038, 175] on icon "button" at bounding box center [1035, 173] width 14 height 14
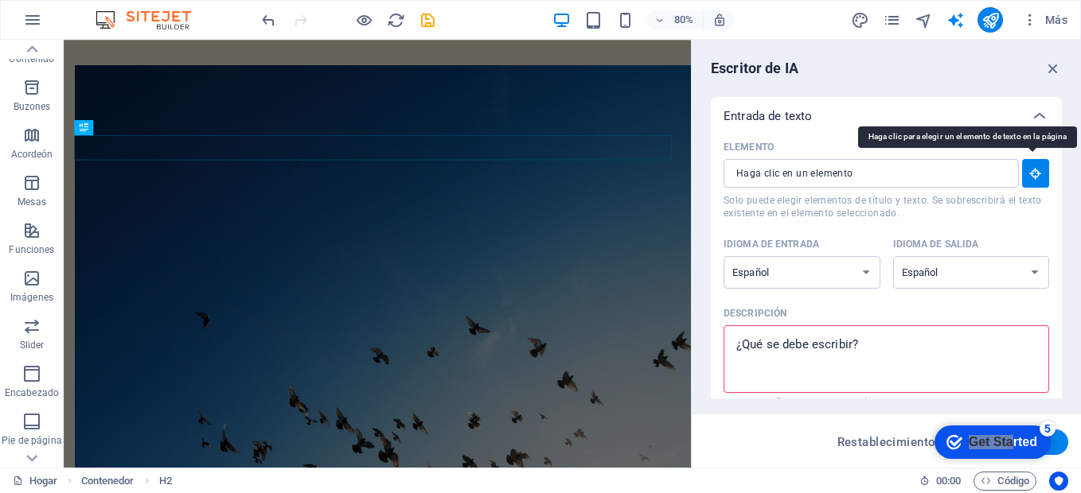
click at [1034, 175] on icon "button" at bounding box center [1035, 173] width 14 height 14
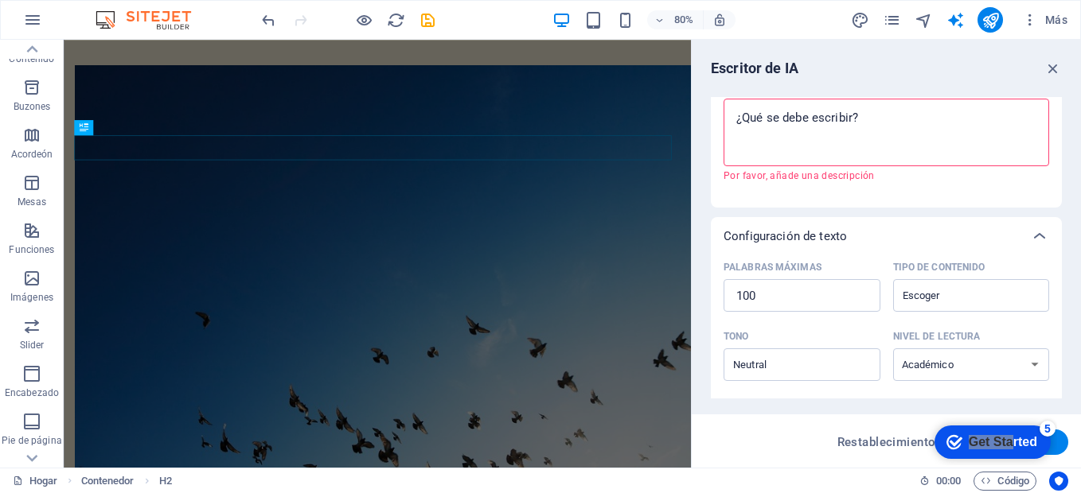
scroll to position [239, 0]
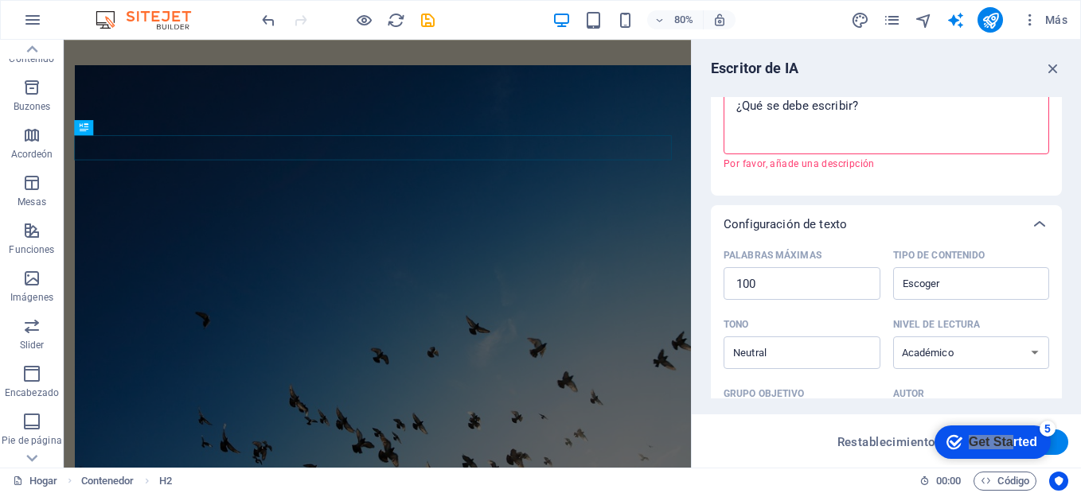
click at [742, 441] on div "Restablecimiento Generar texto" at bounding box center [886, 442] width 364 height 25
click at [951, 436] on icon "Get Started 5 items remaining, 0% complete" at bounding box center [954, 442] width 16 height 14
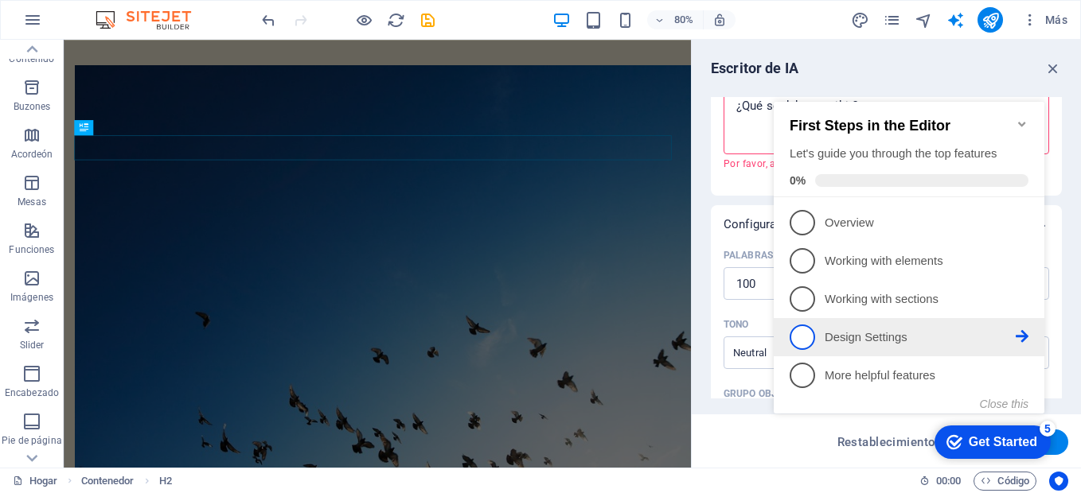
click at [804, 340] on span "4" at bounding box center [801, 337] width 25 height 25
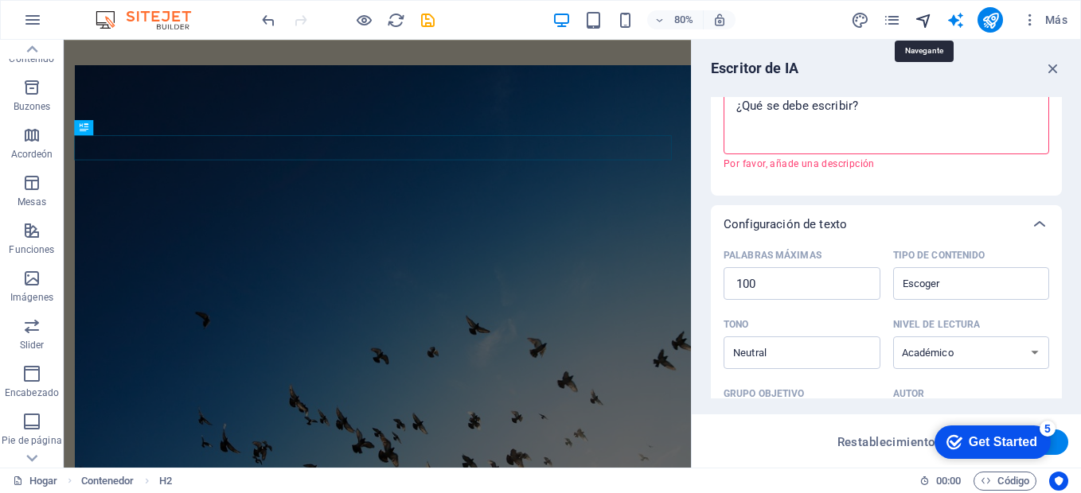
click at [923, 19] on icon "navegante" at bounding box center [923, 20] width 18 height 18
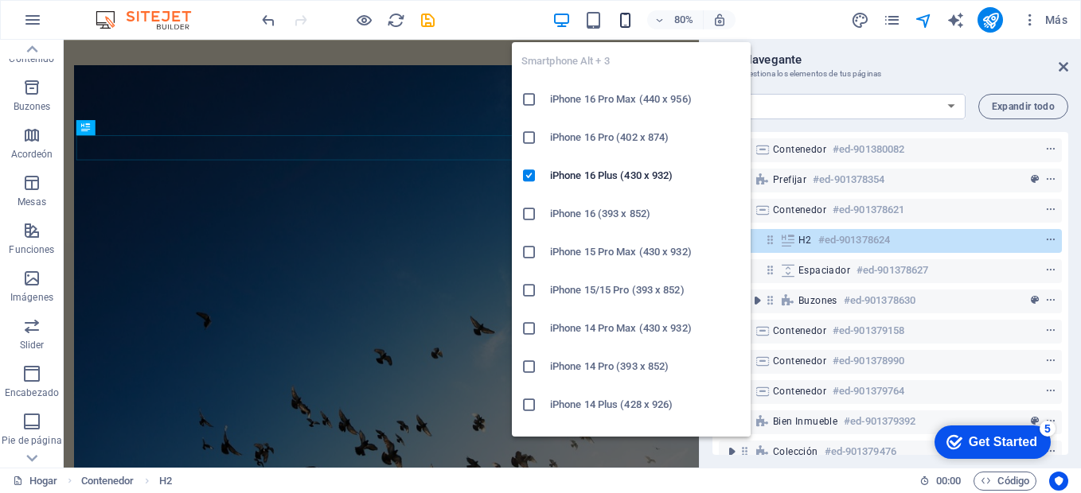
click at [628, 15] on icon "button" at bounding box center [625, 20] width 18 height 18
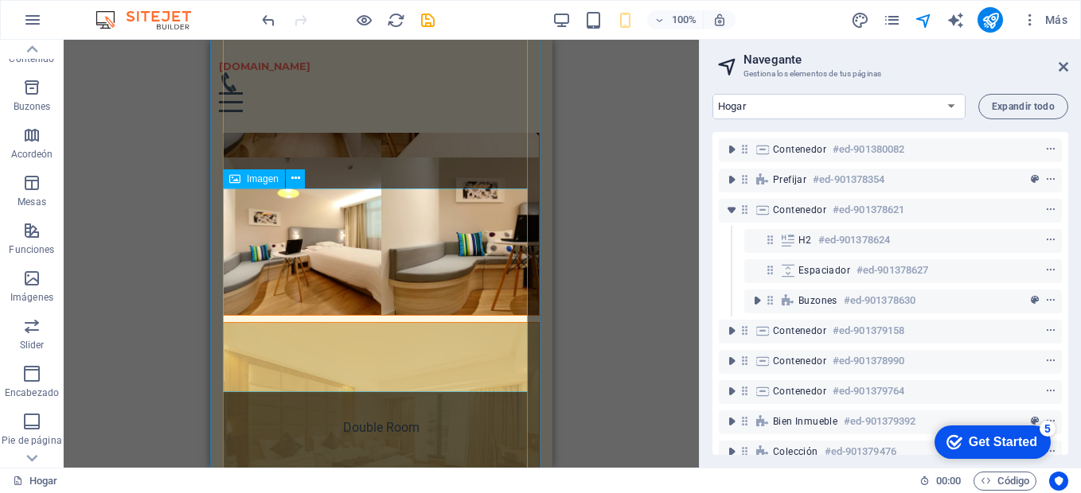
scroll to position [5931, 0]
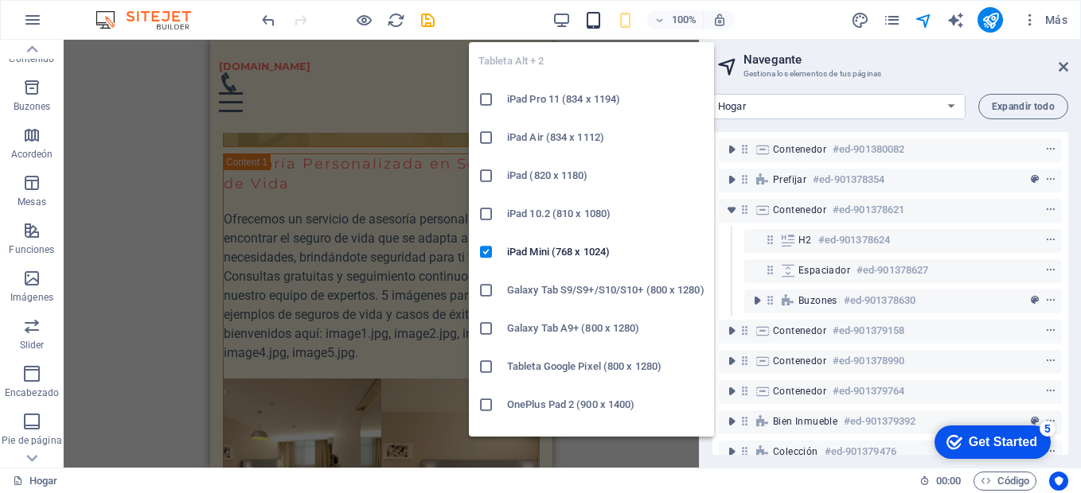
click at [590, 17] on icon "button" at bounding box center [593, 20] width 18 height 18
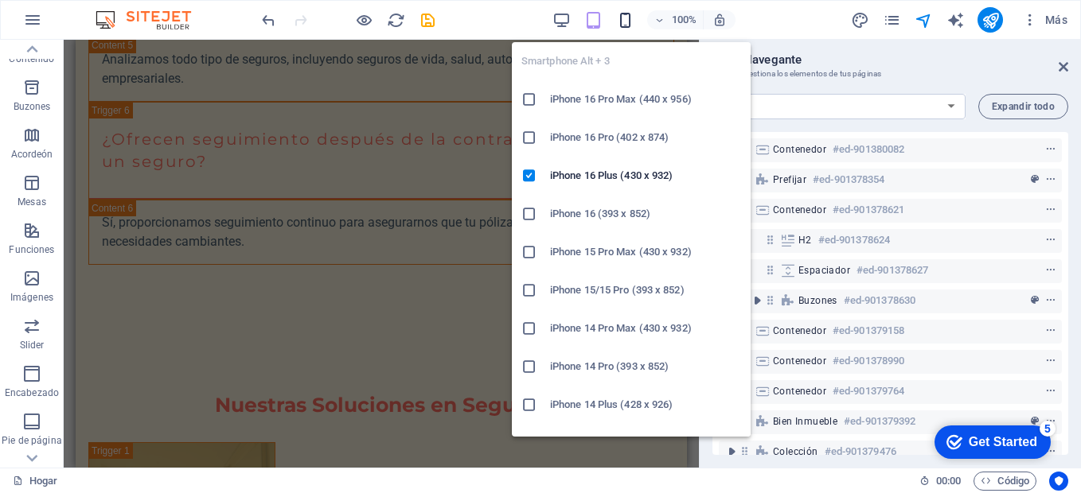
scroll to position [5992, 0]
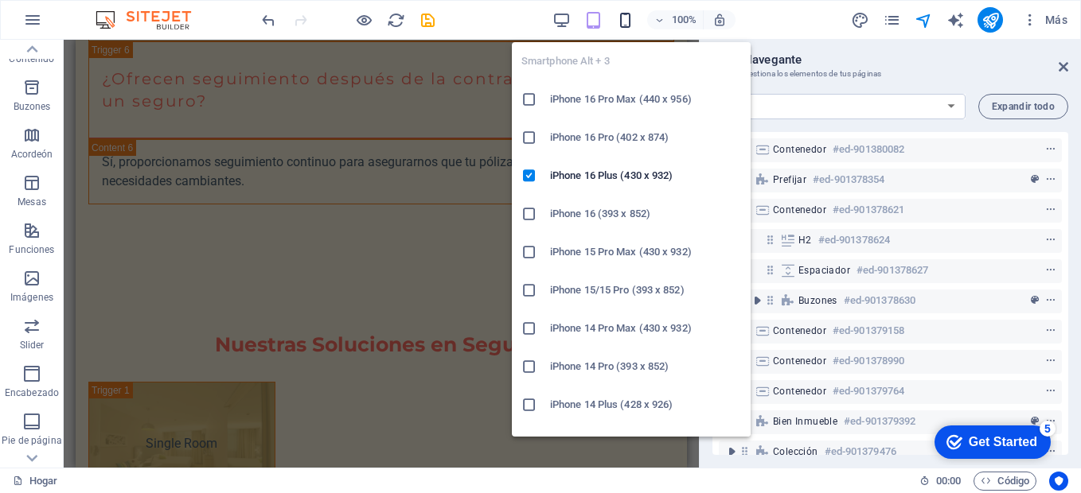
click at [624, 22] on icon "button" at bounding box center [625, 20] width 18 height 18
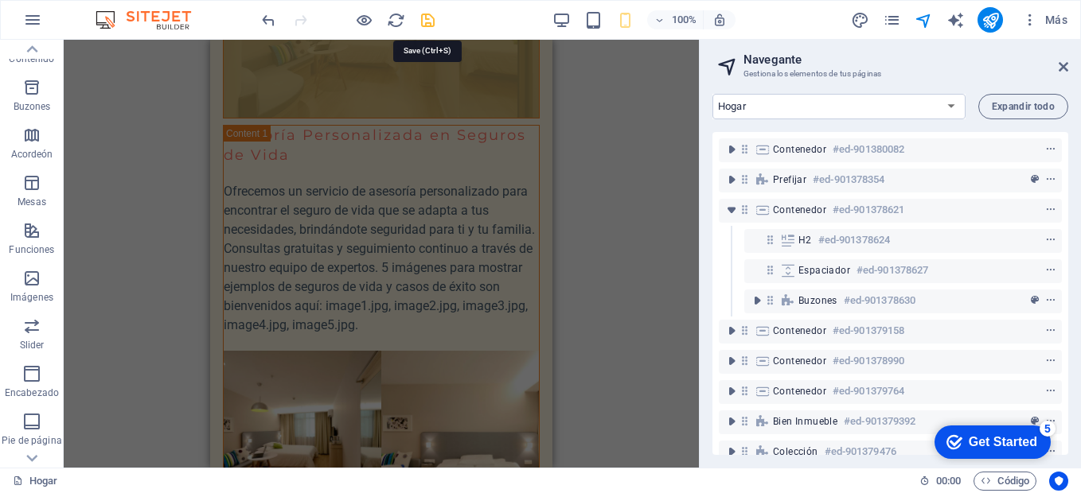
click at [424, 19] on icon "salvar" at bounding box center [428, 20] width 18 height 18
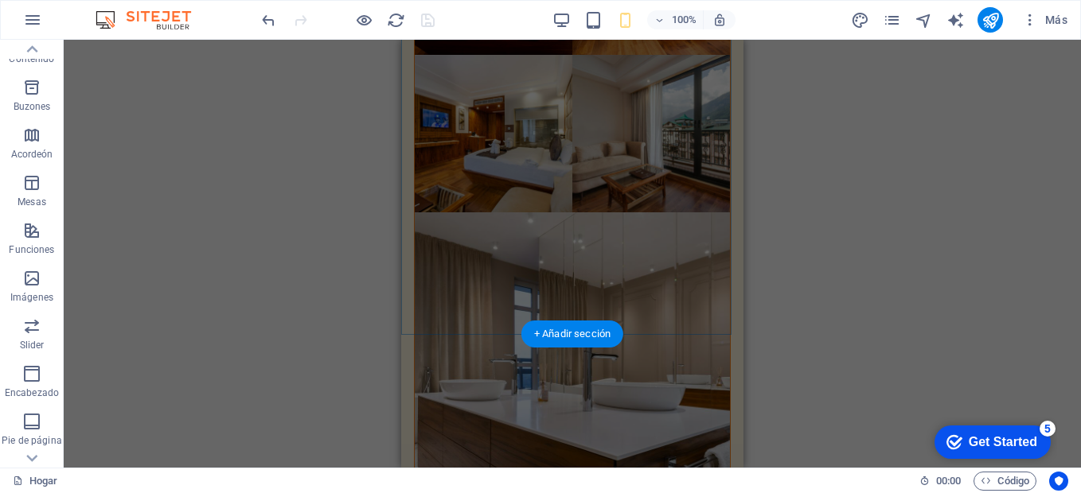
scroll to position [8537, 0]
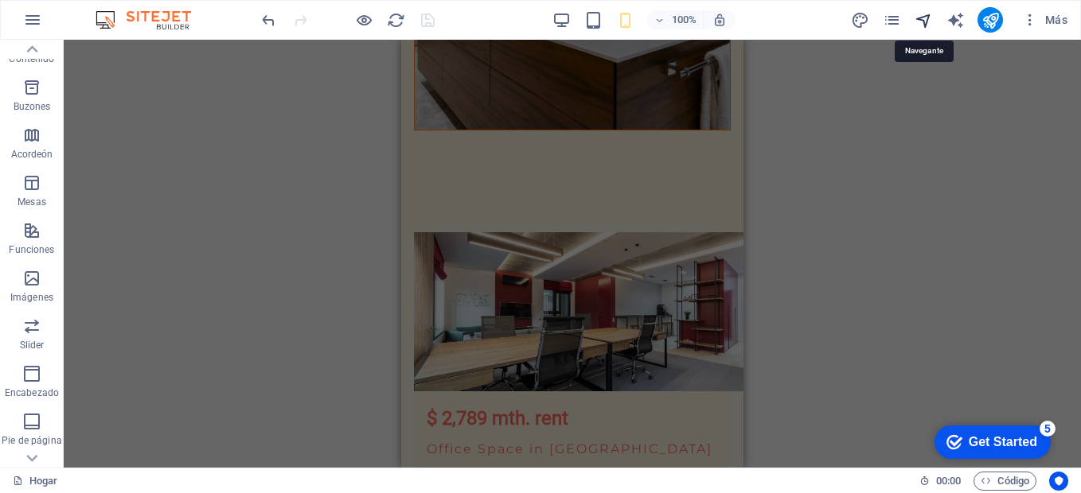
click at [922, 18] on icon "navegante" at bounding box center [923, 20] width 18 height 18
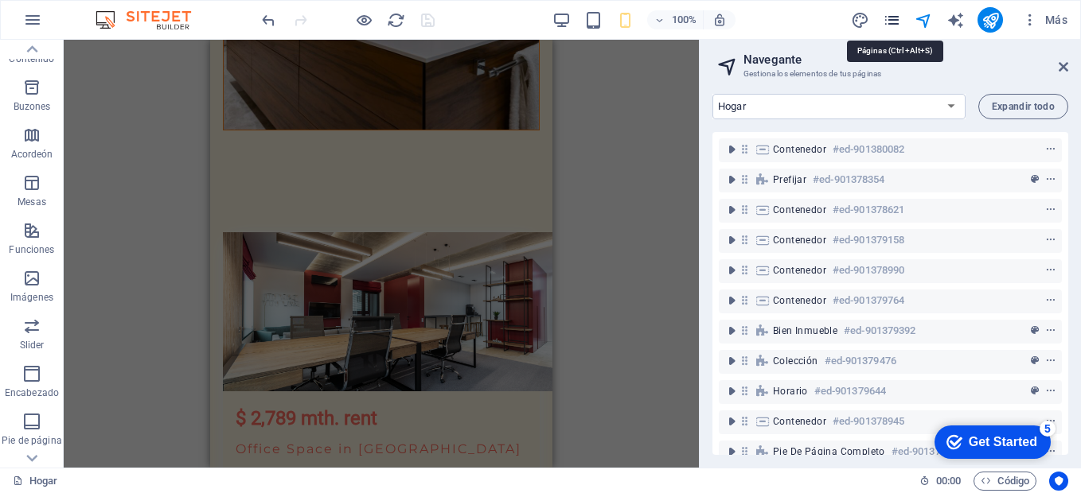
click at [894, 19] on icon "Páginas" at bounding box center [892, 20] width 18 height 18
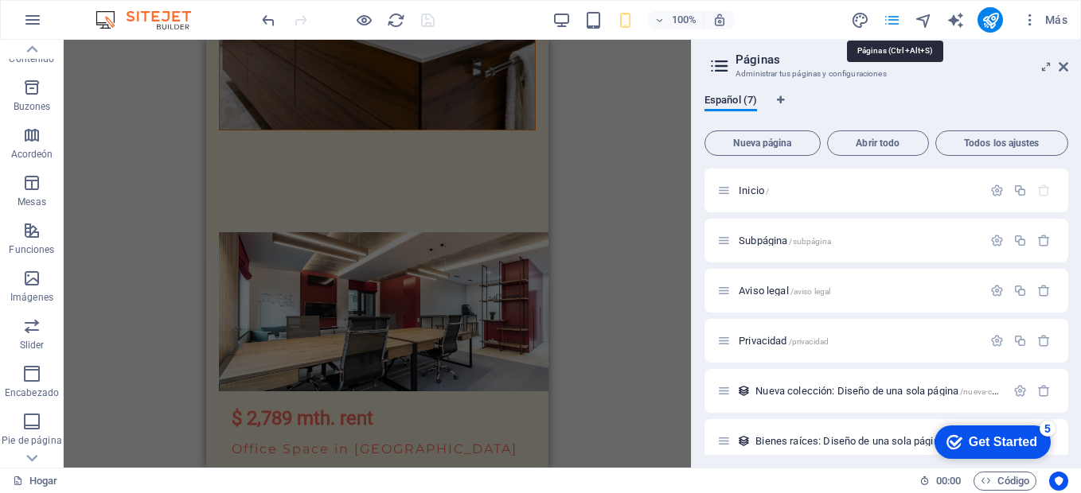
click at [891, 24] on icon "Páginas" at bounding box center [892, 20] width 18 height 18
click at [1032, 21] on icon "button" at bounding box center [1030, 20] width 16 height 16
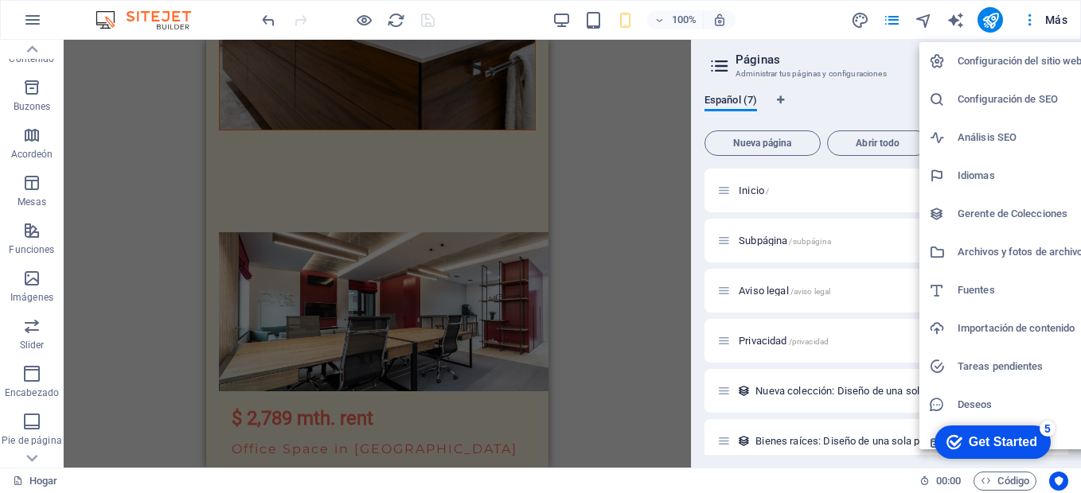
click at [1050, 25] on div at bounding box center [540, 246] width 1081 height 493
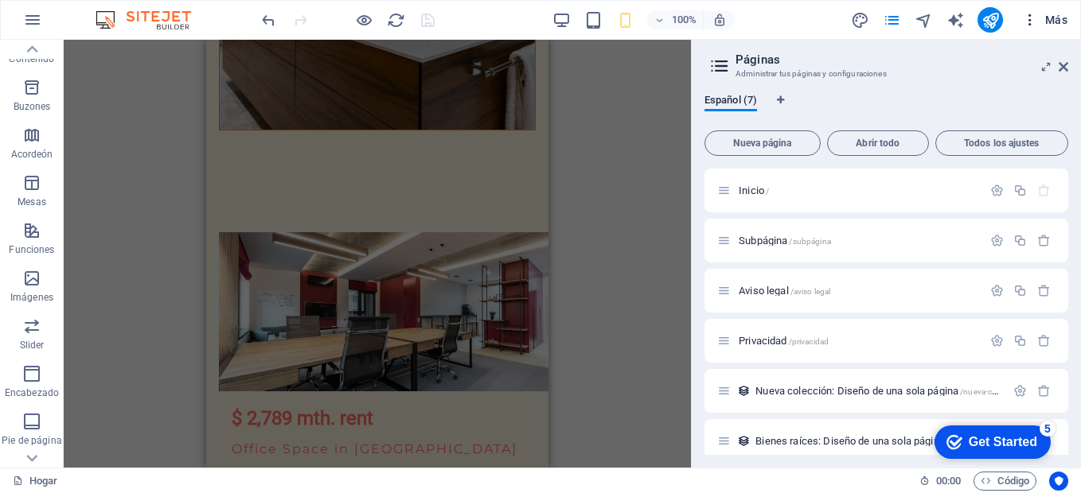
click at [1054, 18] on font "Más" at bounding box center [1056, 20] width 22 height 13
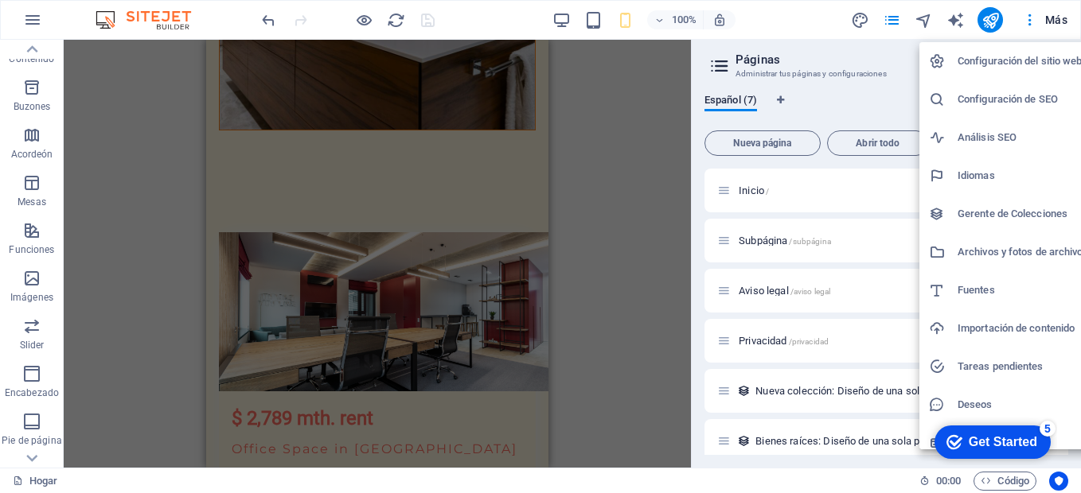
click at [961, 299] on h6 "Fuentes" at bounding box center [1021, 290] width 129 height 19
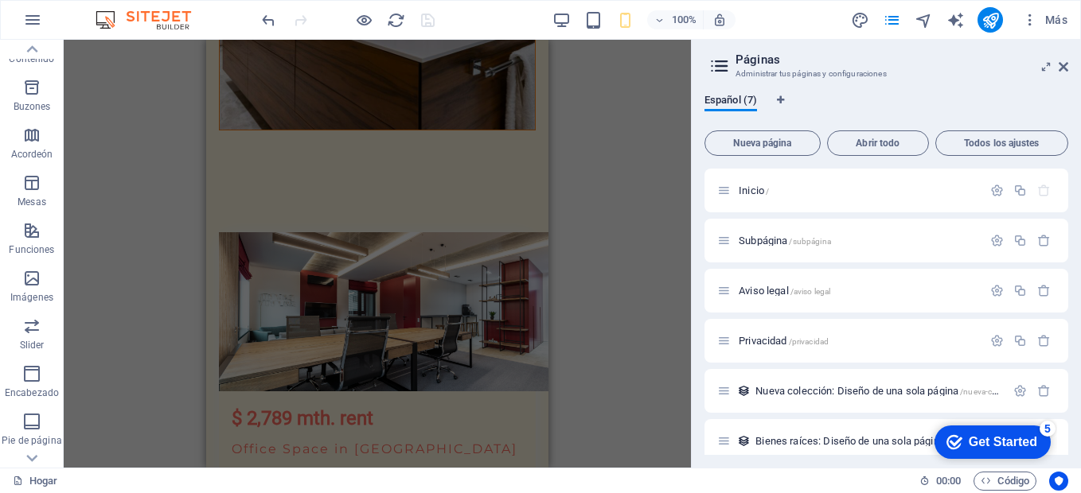
select select "popularity"
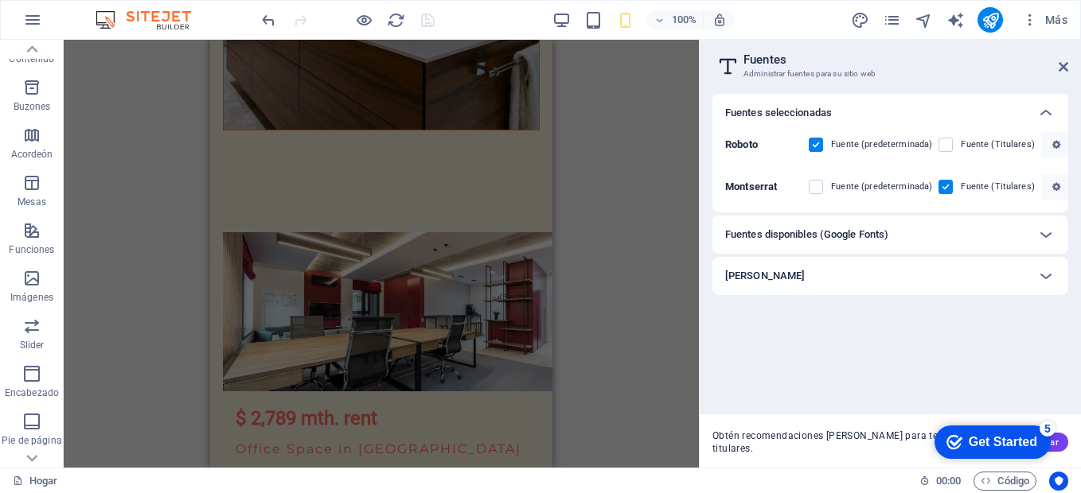
click at [615, 92] on div "Drag here to replace the existing content. Press “Ctrl” if you want to create a…" at bounding box center [381, 254] width 635 height 428
click at [770, 59] on h2 "Fuentes" at bounding box center [905, 60] width 325 height 14
click at [803, 239] on h6 "Fuentes disponibles (Google Fonts)" at bounding box center [806, 234] width 163 height 19
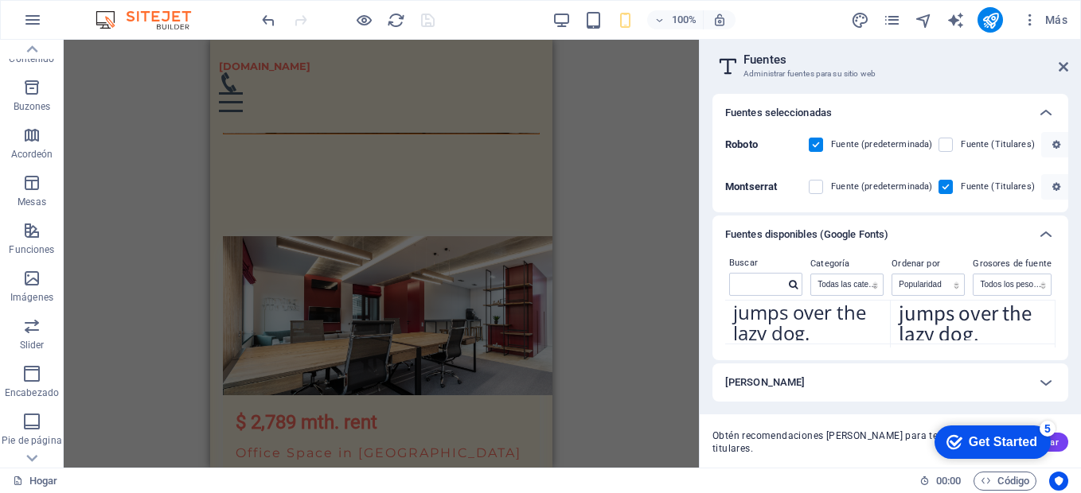
scroll to position [8158, 0]
